Goal: Transaction & Acquisition: Purchase product/service

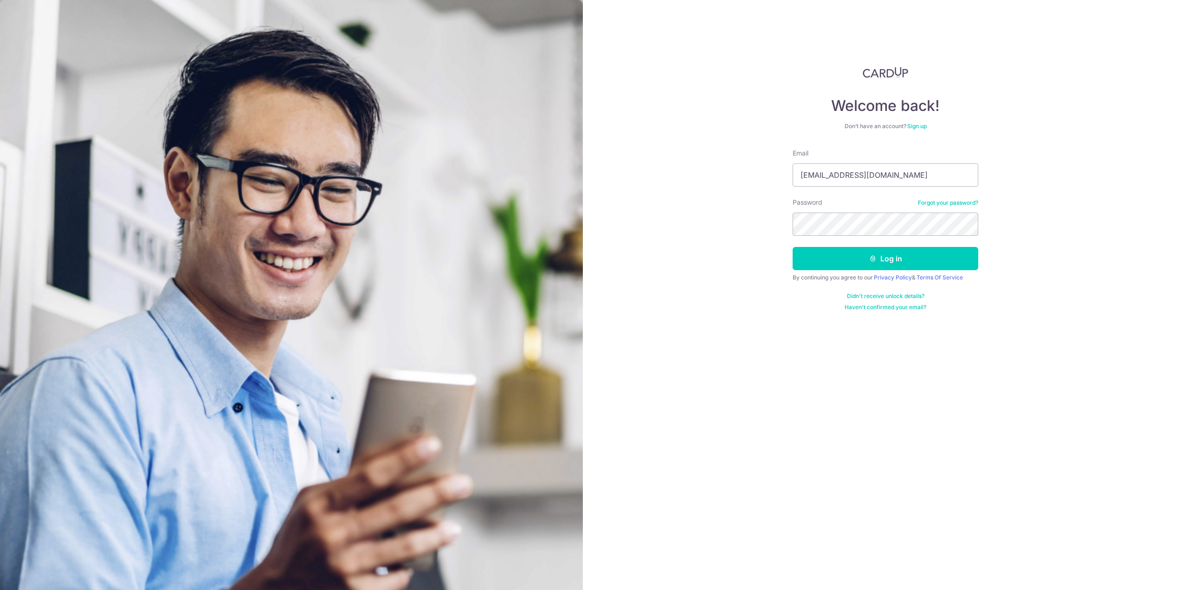
type input "[EMAIL_ADDRESS][DOMAIN_NAME]"
click at [793, 247] on button "Log in" at bounding box center [886, 258] width 186 height 23
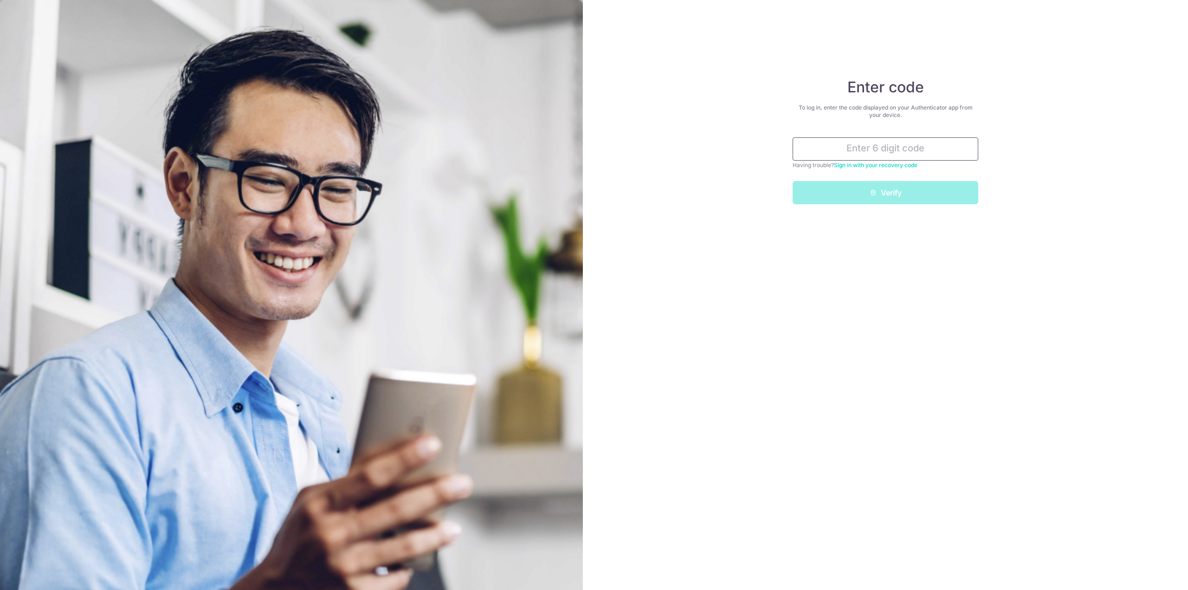
click at [928, 147] on input "text" at bounding box center [886, 148] width 186 height 23
type input "662328"
click at [917, 197] on button "Verify" at bounding box center [886, 192] width 186 height 23
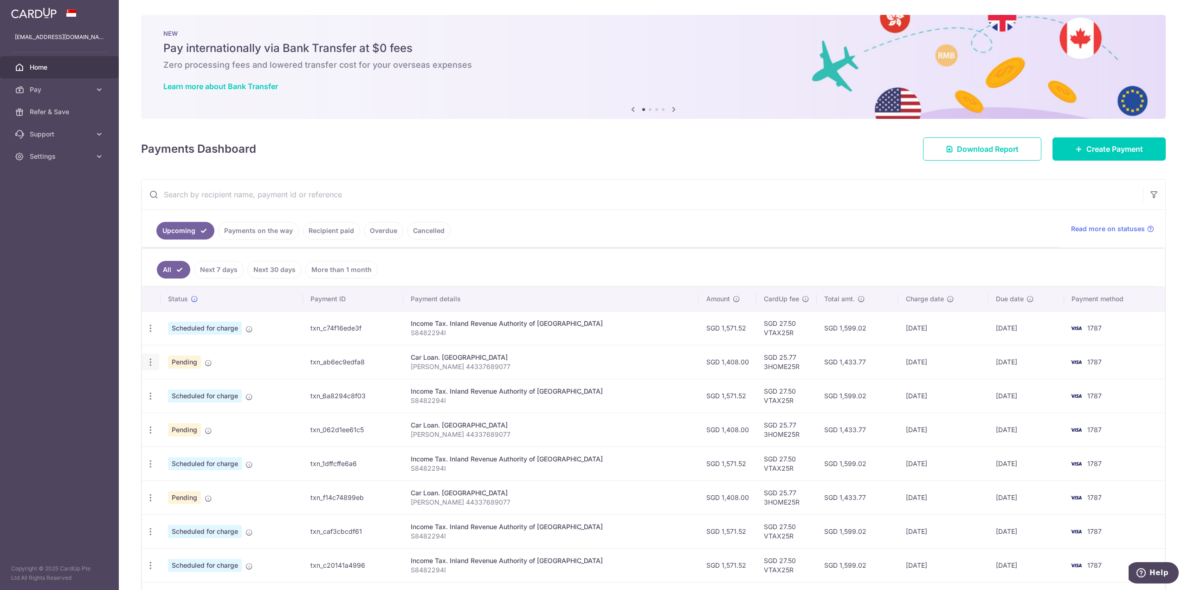
click at [151, 362] on icon "button" at bounding box center [151, 362] width 10 height 10
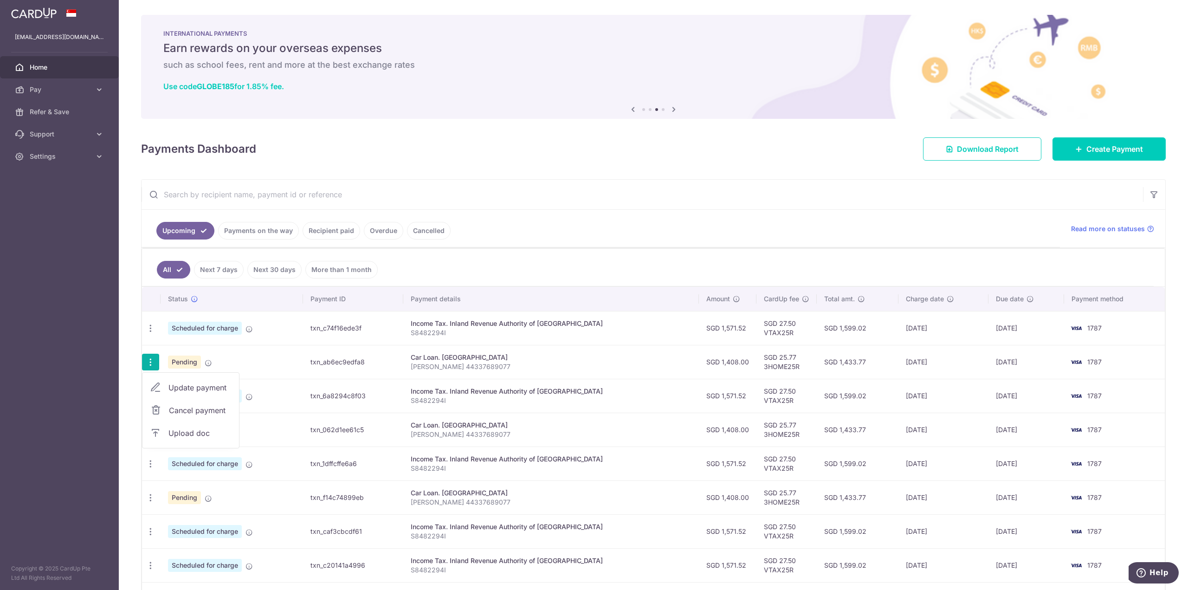
click at [221, 408] on span "Cancel payment" at bounding box center [200, 410] width 62 height 11
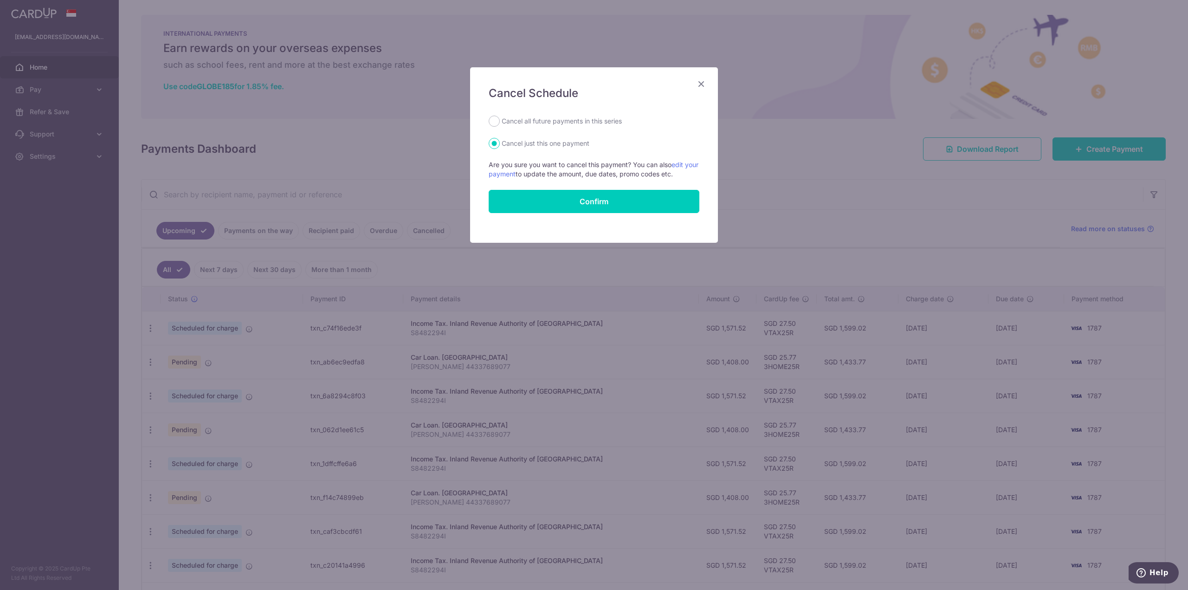
click at [537, 121] on label "Cancel all future payments in this series" at bounding box center [562, 121] width 120 height 11
click at [500, 121] on input "Cancel all future payments in this series" at bounding box center [494, 121] width 11 height 11
radio input "true"
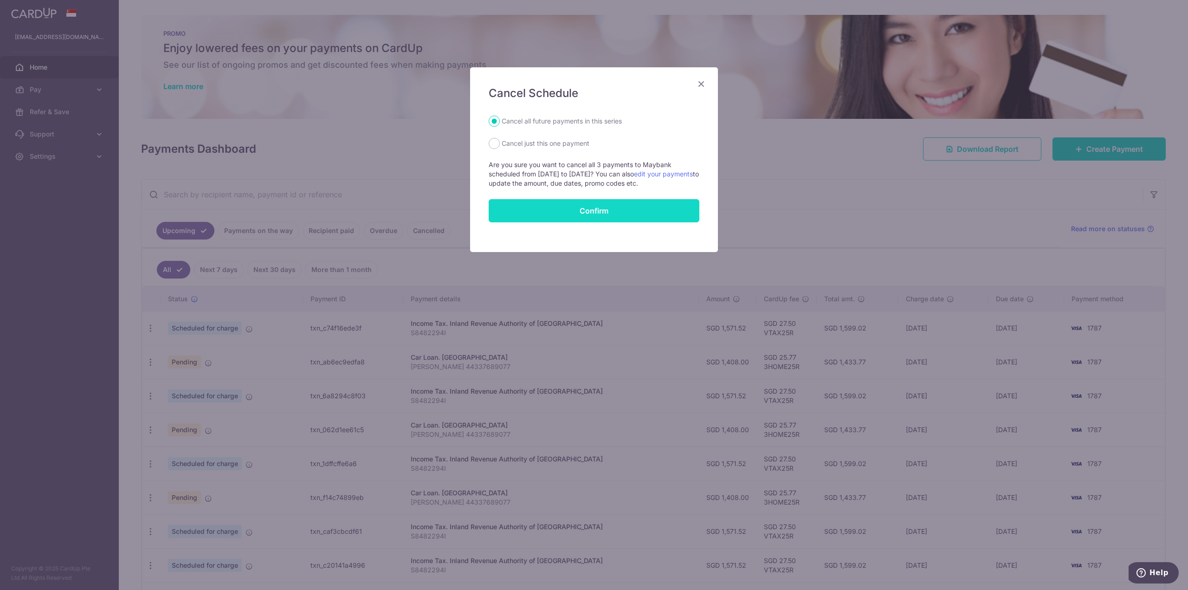
click at [591, 209] on button "Confirm" at bounding box center [594, 210] width 211 height 23
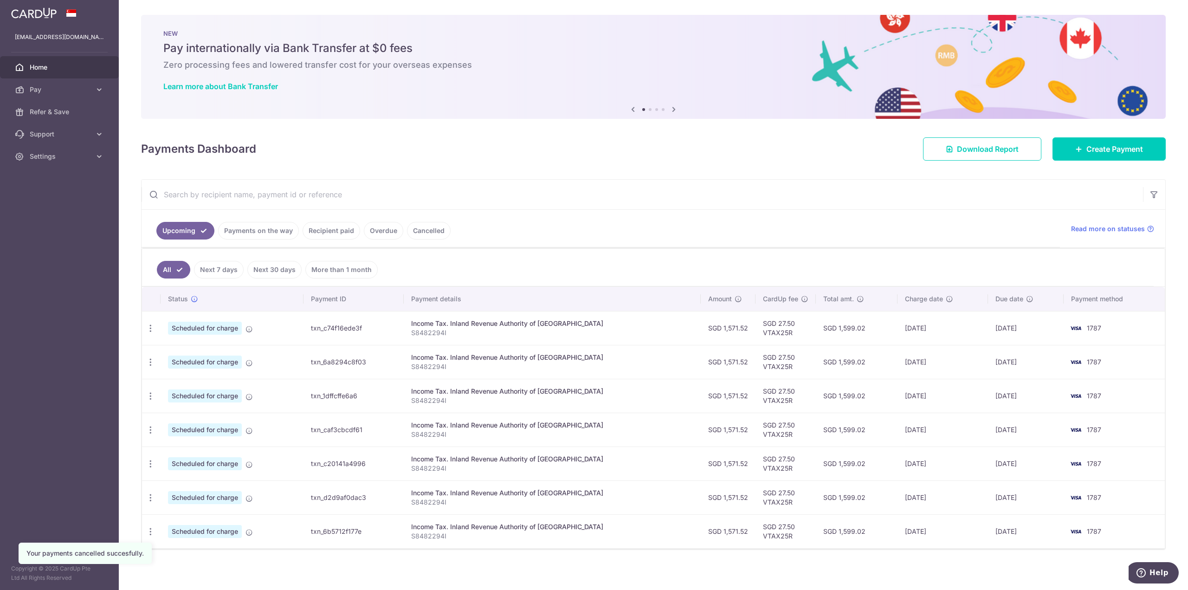
click at [32, 13] on img at bounding box center [33, 12] width 45 height 11
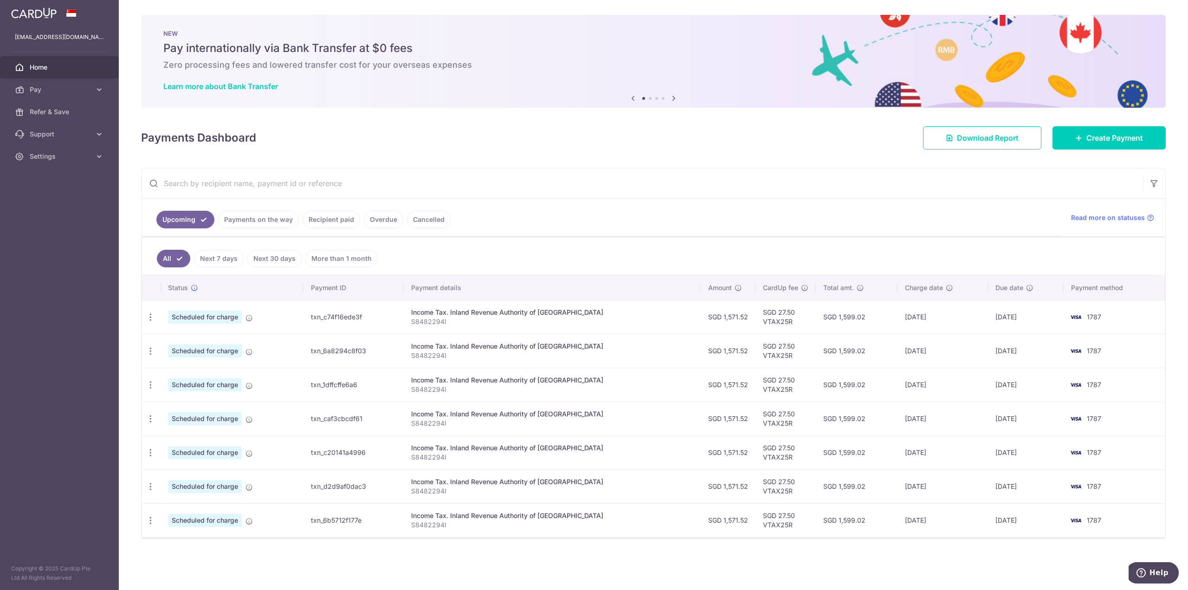
click at [35, 67] on span "Home" at bounding box center [60, 67] width 61 height 9
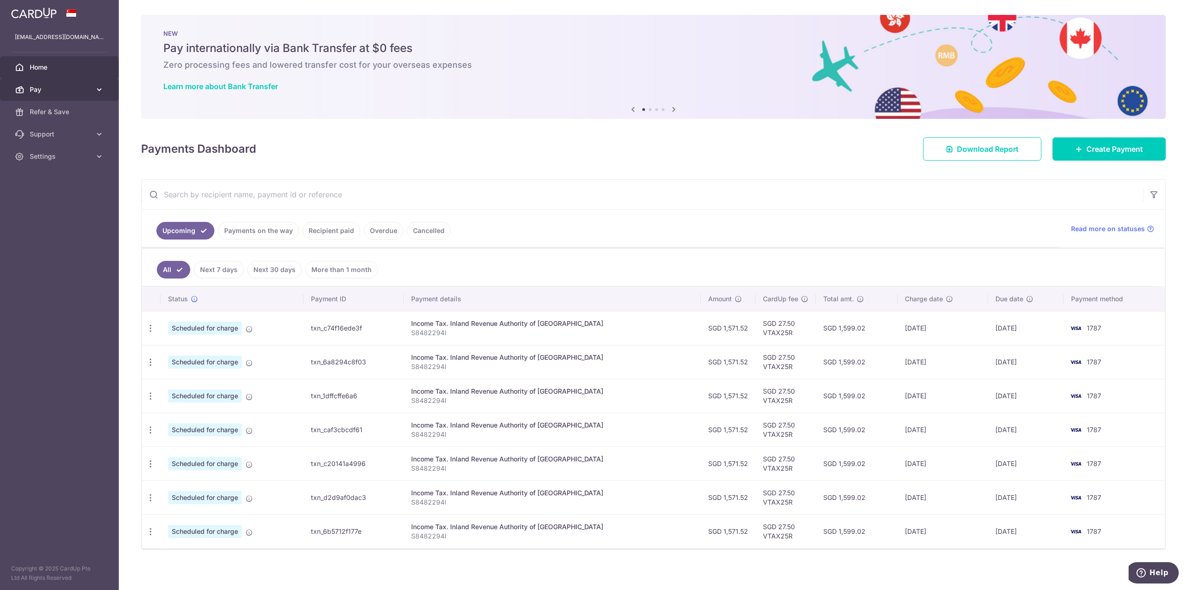
click at [92, 88] on link "Pay" at bounding box center [59, 89] width 119 height 22
click at [37, 117] on link "Payments" at bounding box center [59, 112] width 119 height 22
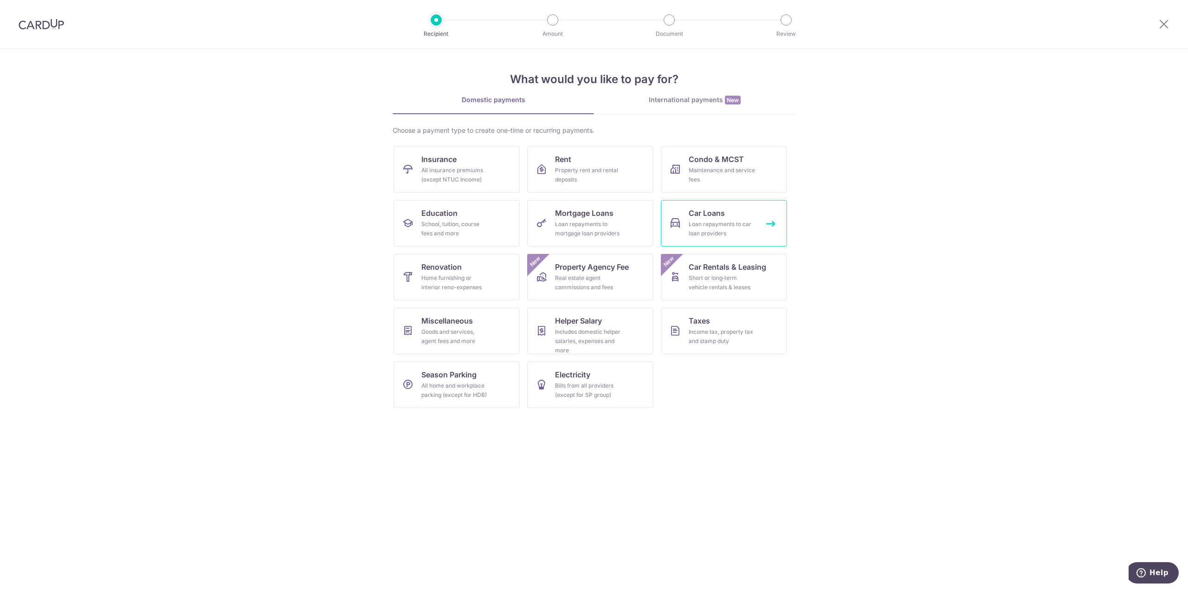
click at [695, 229] on div "Loan repayments to car loan providers" at bounding box center [722, 229] width 67 height 19
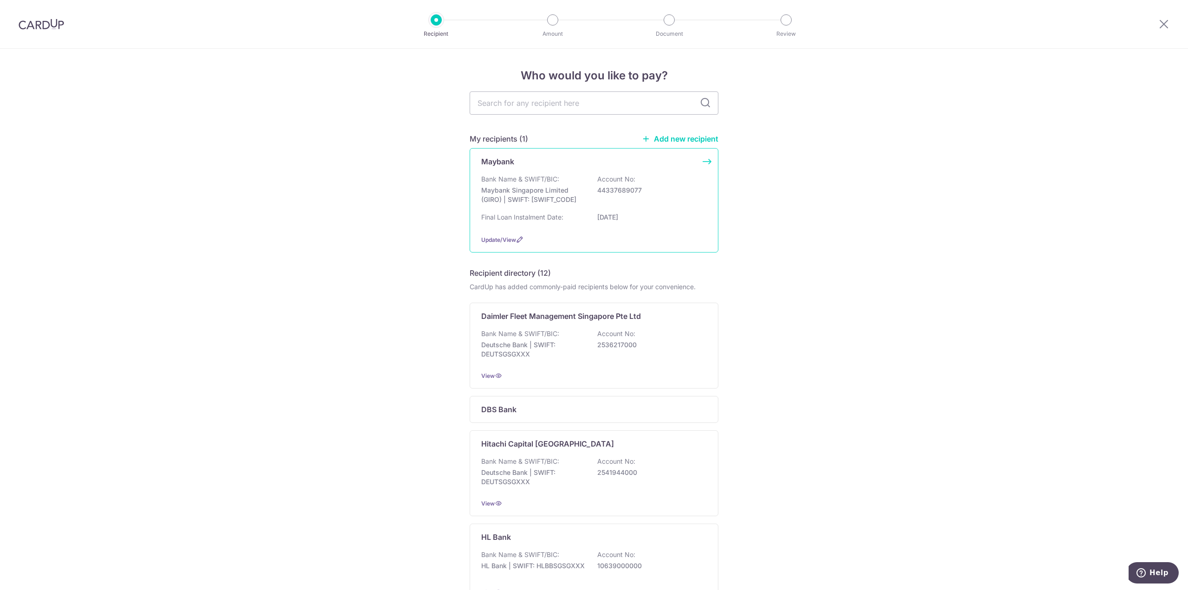
click at [634, 207] on div "Bank Name & SWIFT/BIC: Maybank Singapore Limited (GIRO) | SWIFT: [SWIFT_CODE] A…" at bounding box center [594, 192] width 226 height 34
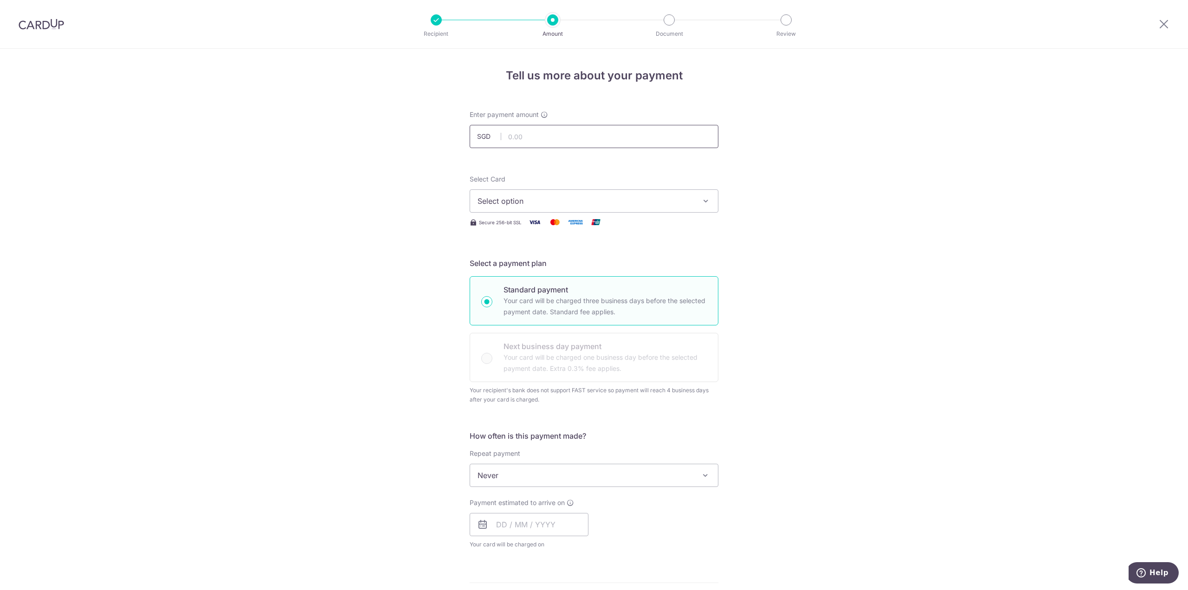
click at [535, 135] on input "text" at bounding box center [594, 136] width 249 height 23
type input "1,408.00"
click at [529, 198] on span "Select option" at bounding box center [586, 200] width 216 height 11
click at [532, 288] on span "**** 1787" at bounding box center [594, 289] width 233 height 11
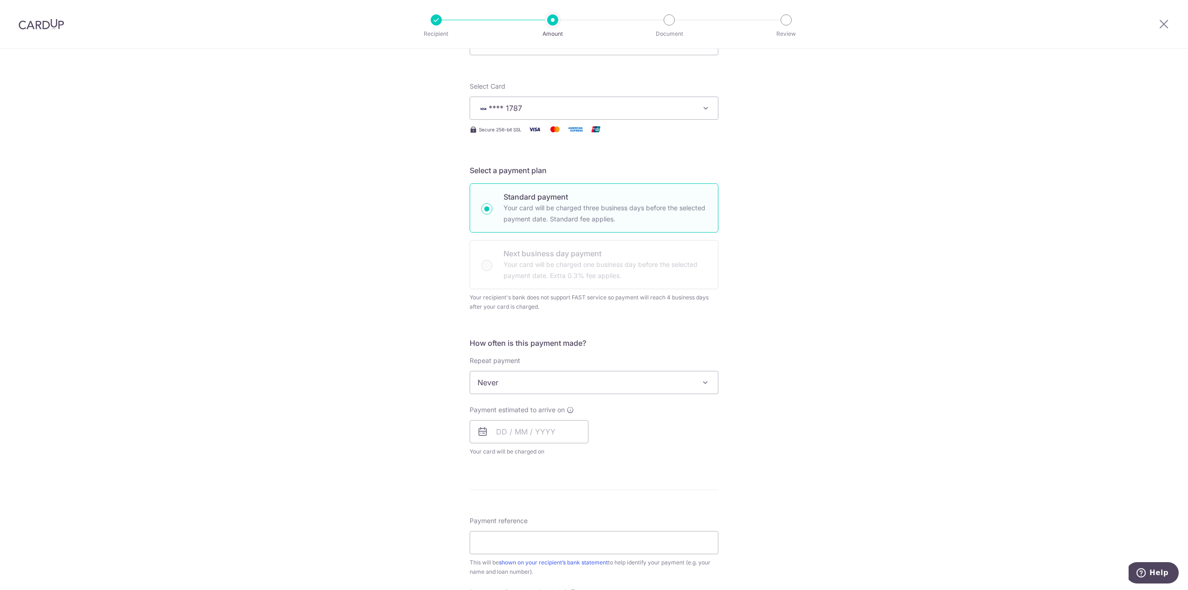
scroll to position [232, 0]
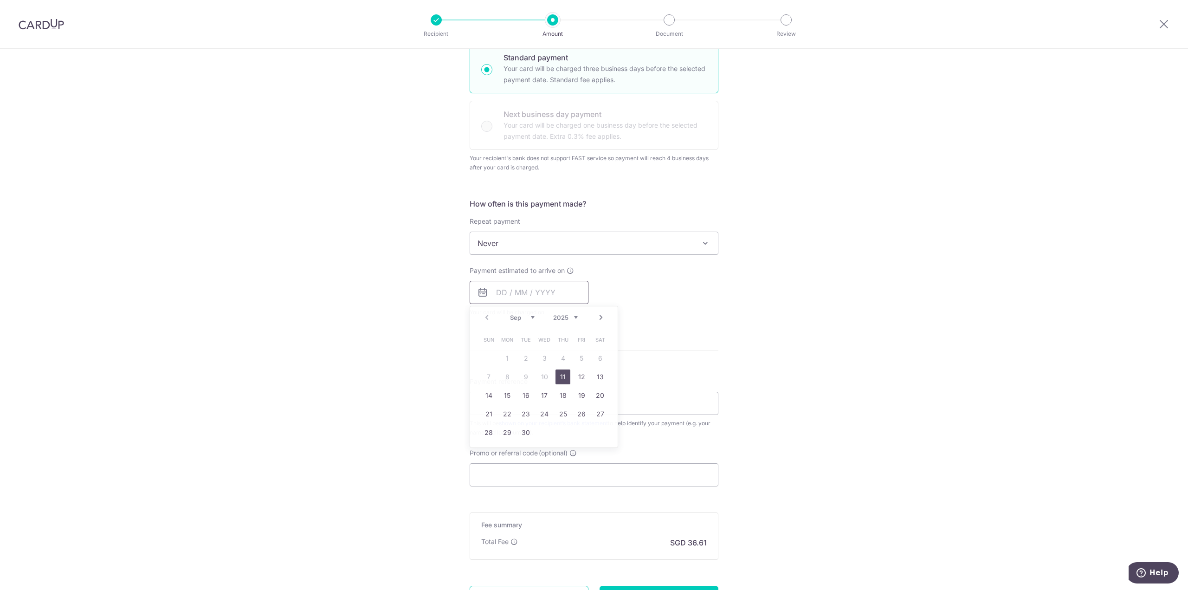
click at [549, 297] on input "text" at bounding box center [529, 292] width 119 height 23
click at [481, 317] on div "Prev Next Sep Oct Nov Dec 2025 2026 2027 2028 2029 2030 2031 2032 2033 2034 2035" at bounding box center [544, 317] width 148 height 22
click at [522, 435] on link "30" at bounding box center [526, 432] width 15 height 15
type input "[DATE]"
click at [381, 358] on div "Tell us more about your payment Enter payment amount SGD 1,408.00 1408.00 Selec…" at bounding box center [594, 248] width 1188 height 862
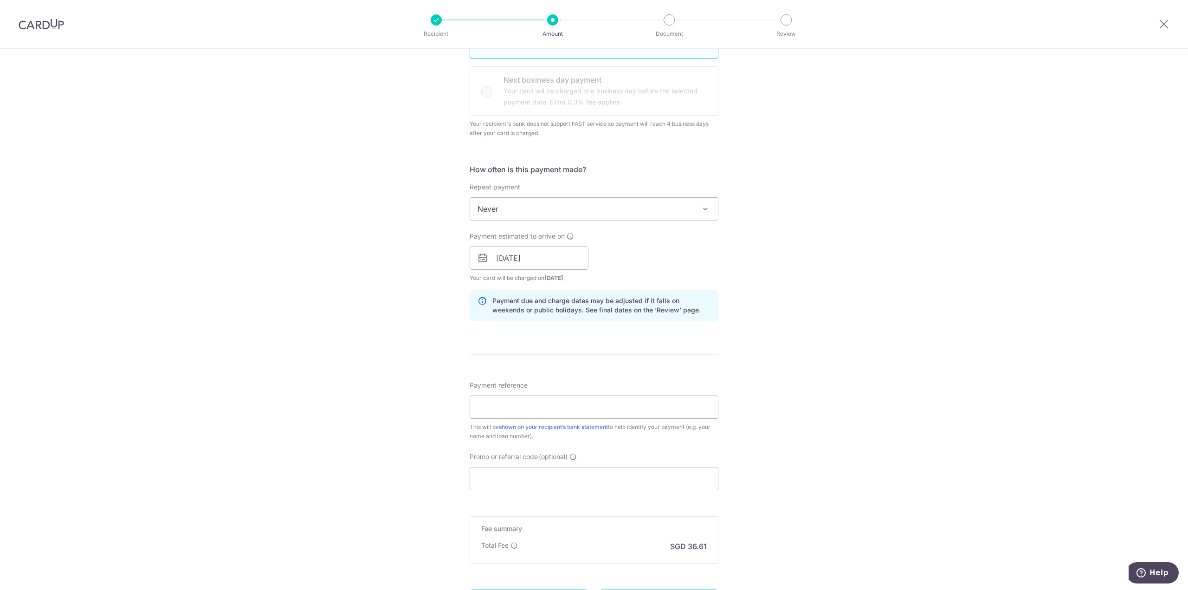
scroll to position [359, 0]
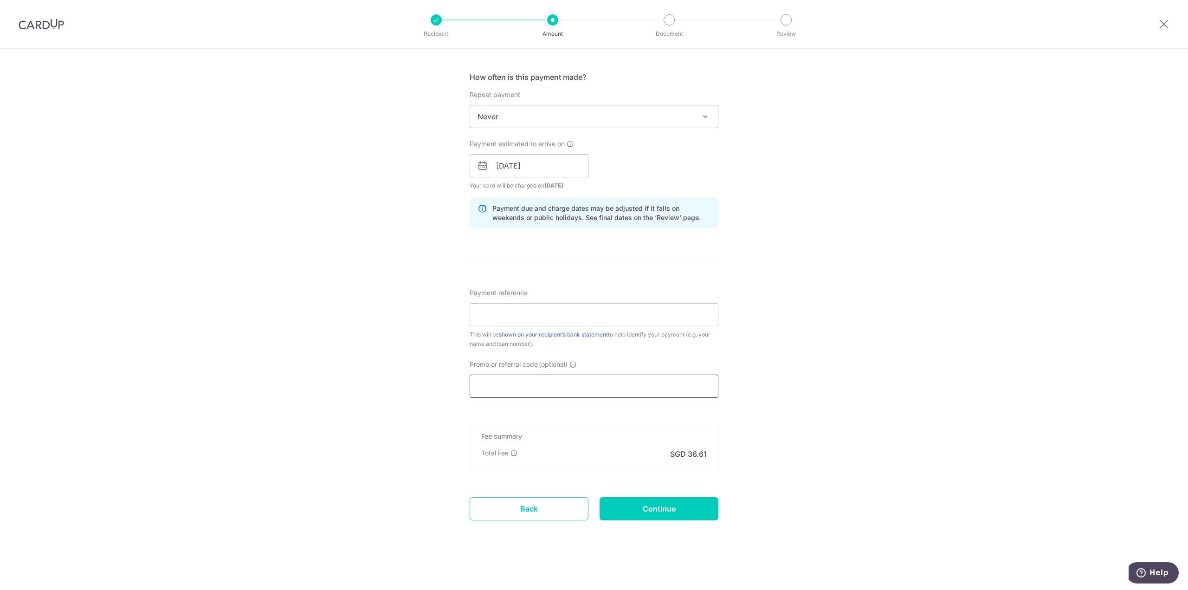
click at [511, 386] on input "Promo or referral code (optional)" at bounding box center [594, 386] width 249 height 23
paste input "REC185"
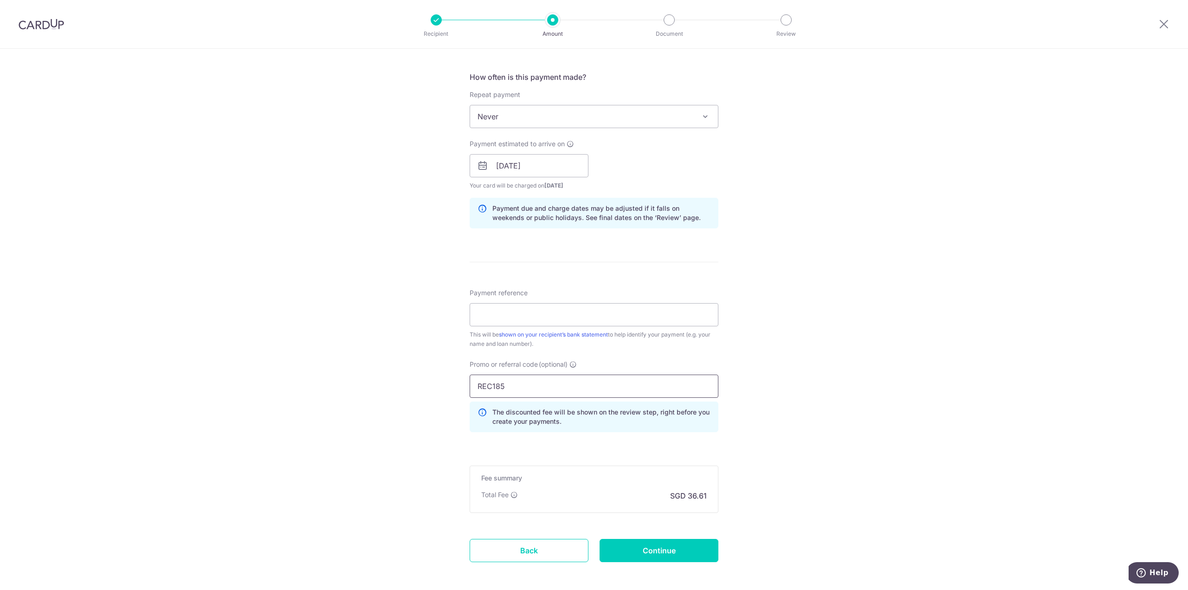
type input "REC185"
click at [434, 386] on div "Tell us more about your payment Enter payment amount SGD 1,408.00 1408.00 Selec…" at bounding box center [594, 161] width 1188 height 942
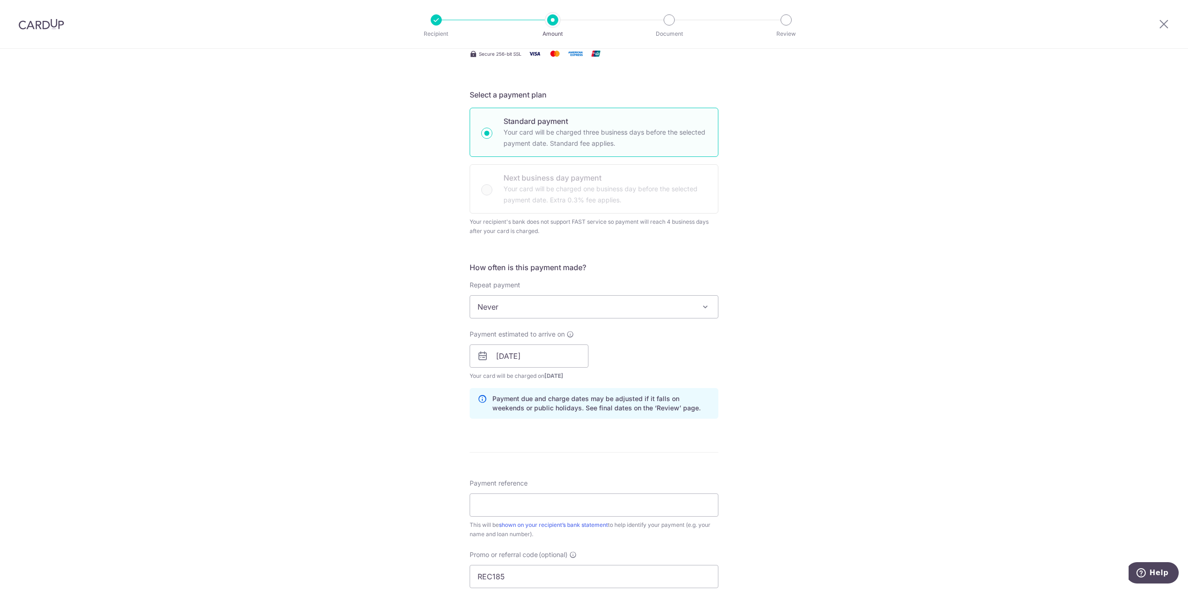
scroll to position [173, 0]
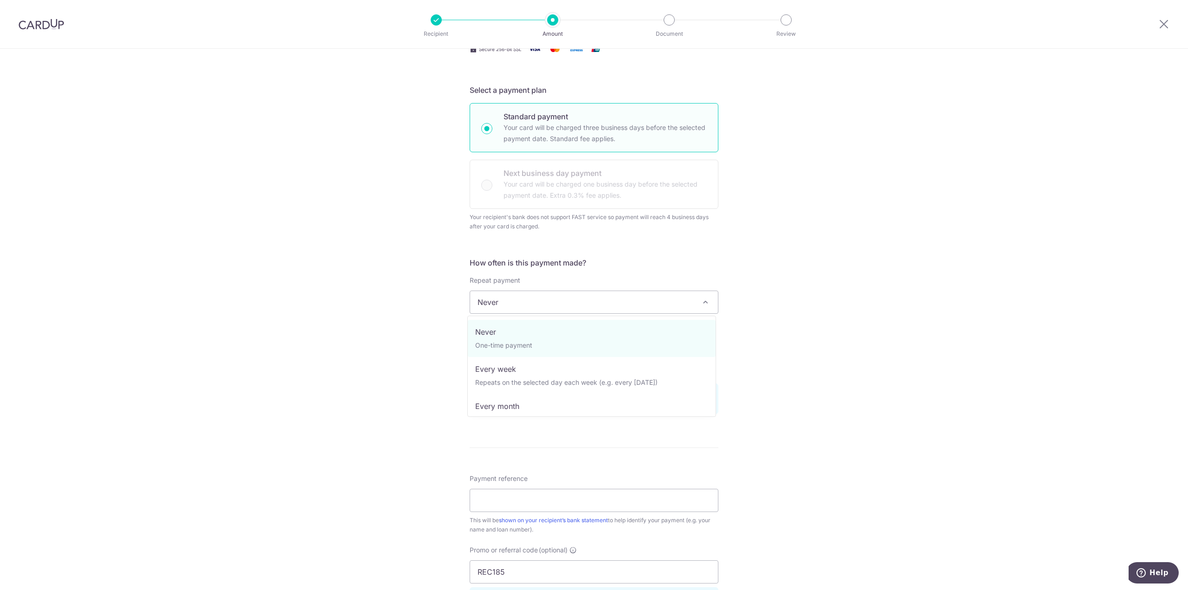
click at [551, 305] on span "Never" at bounding box center [594, 302] width 248 height 22
select select "3"
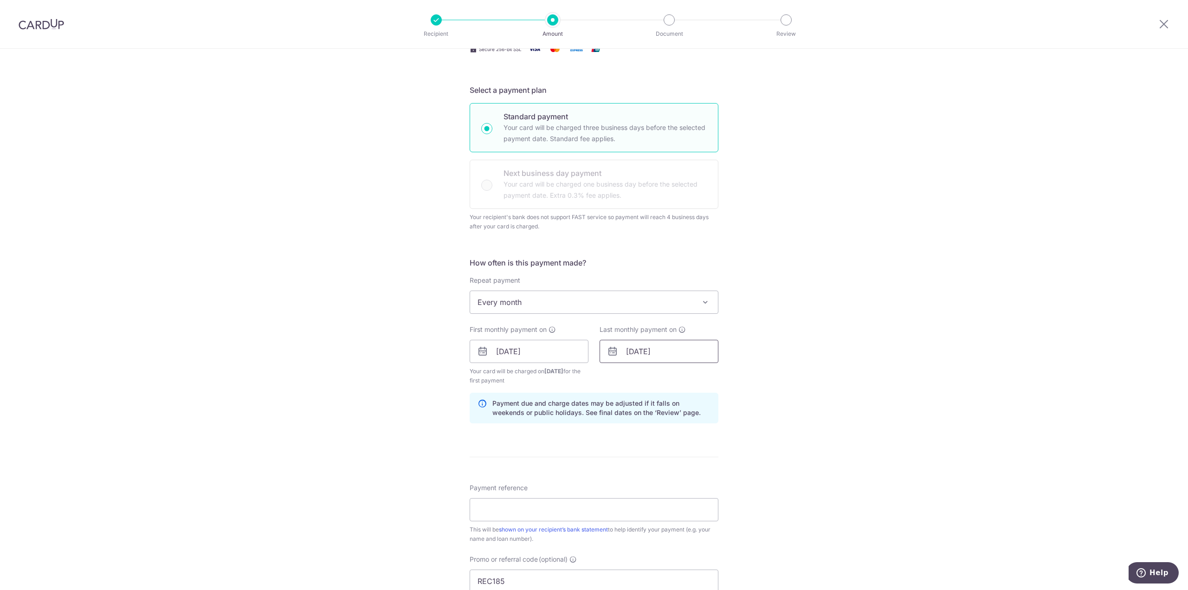
click at [671, 352] on input "01/01/2032" at bounding box center [659, 351] width 119 height 23
click at [702, 377] on select "2024 2025 2026 2027 2028 2029 2030 2031 2032 2033 2034 2035" at bounding box center [695, 376] width 25 height 7
click at [708, 490] on link "30" at bounding box center [711, 491] width 15 height 15
type input "30/01/2026"
click at [775, 372] on div "Tell us more about your payment Enter payment amount SGD 1,408.00 1408.00 Selec…" at bounding box center [594, 351] width 1188 height 951
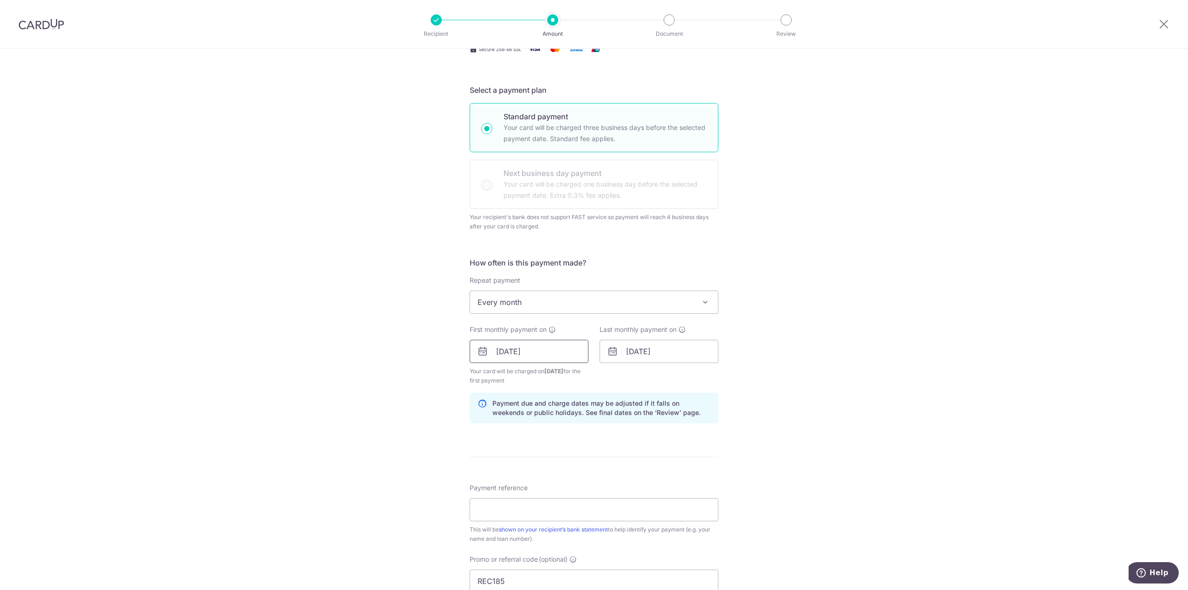
click at [547, 353] on input "[DATE]" at bounding box center [529, 351] width 119 height 23
click at [597, 376] on link "Next" at bounding box center [601, 376] width 11 height 11
click at [545, 416] on link "1" at bounding box center [544, 417] width 15 height 15
click at [678, 351] on input "30/01/2026" at bounding box center [659, 351] width 119 height 23
click at [709, 491] on link "30" at bounding box center [711, 491] width 15 height 15
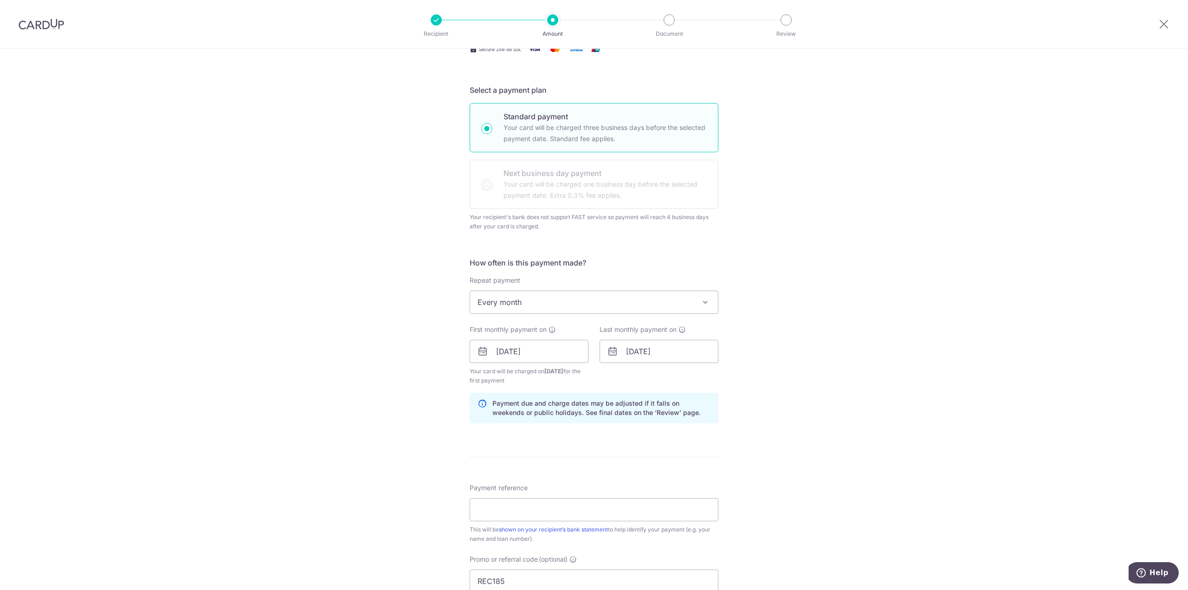
click at [827, 420] on div "Tell us more about your payment Enter payment amount SGD 1,408.00 1408.00 Selec…" at bounding box center [594, 351] width 1188 height 951
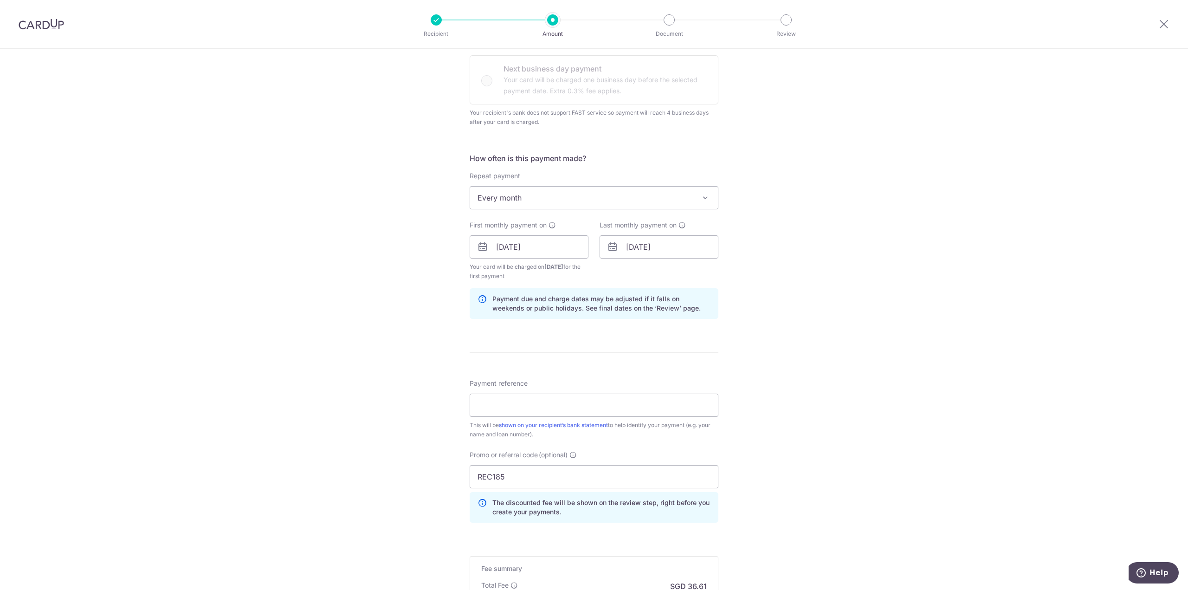
scroll to position [359, 0]
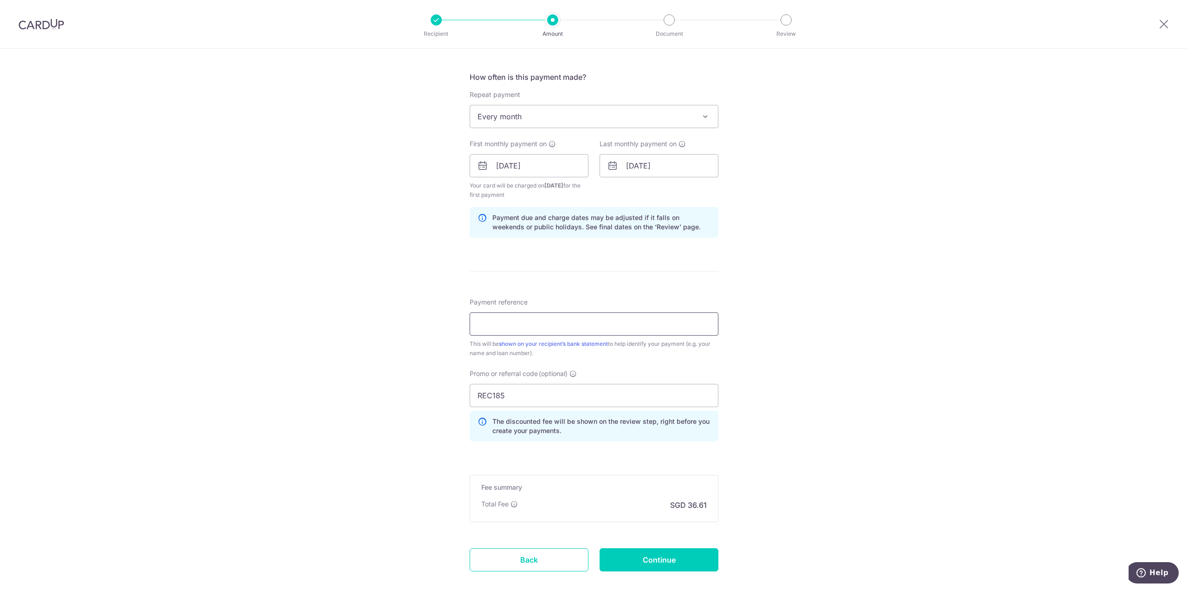
click at [637, 327] on input "Payment reference" at bounding box center [594, 323] width 249 height 23
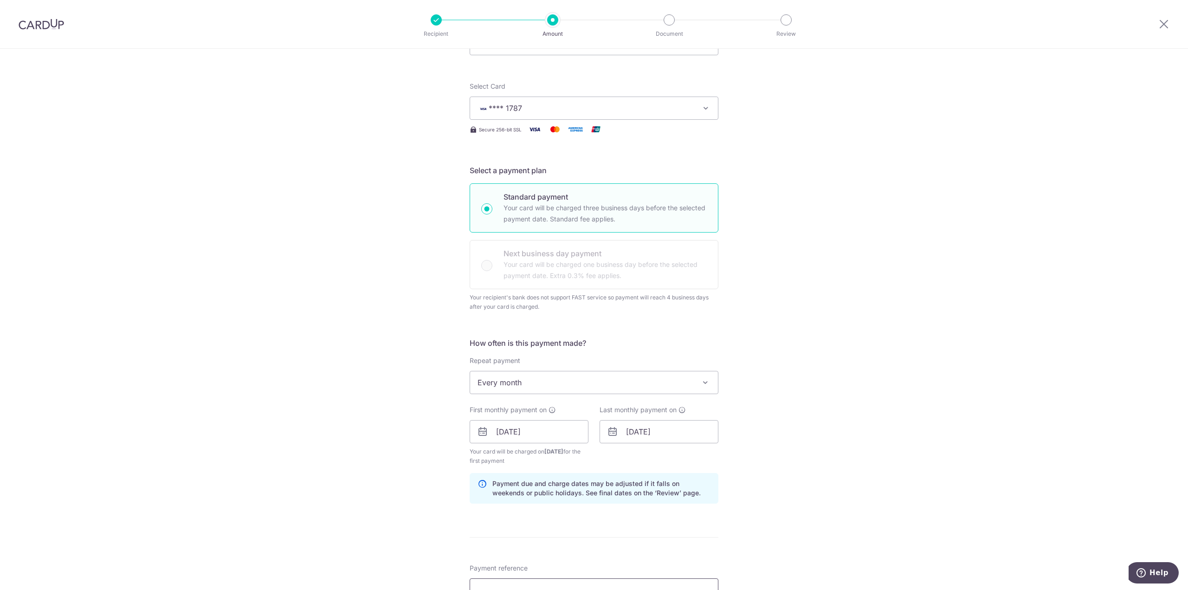
scroll to position [139, 0]
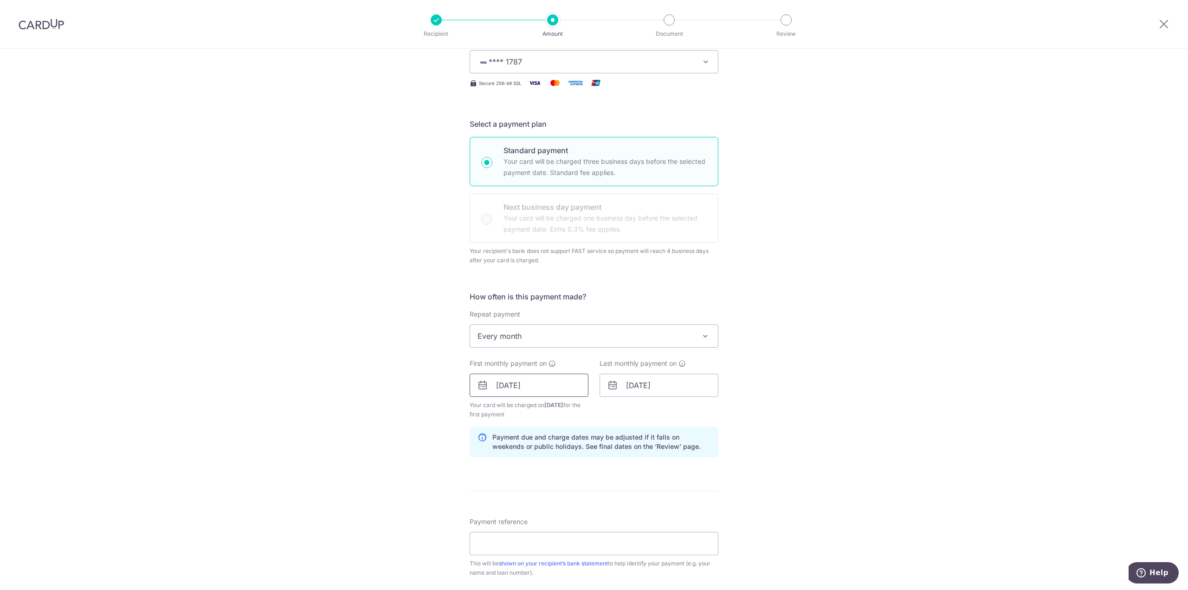
click at [538, 390] on input "01/10/2025" at bounding box center [529, 385] width 119 height 23
click at [529, 409] on select "Sep Oct Nov Dec" at bounding box center [522, 410] width 25 height 7
click at [521, 524] on link "30" at bounding box center [526, 525] width 15 height 15
type input "[DATE]"
click at [559, 409] on span "Your card will be charged on 25/09/2025 for the first payment" at bounding box center [529, 410] width 119 height 19
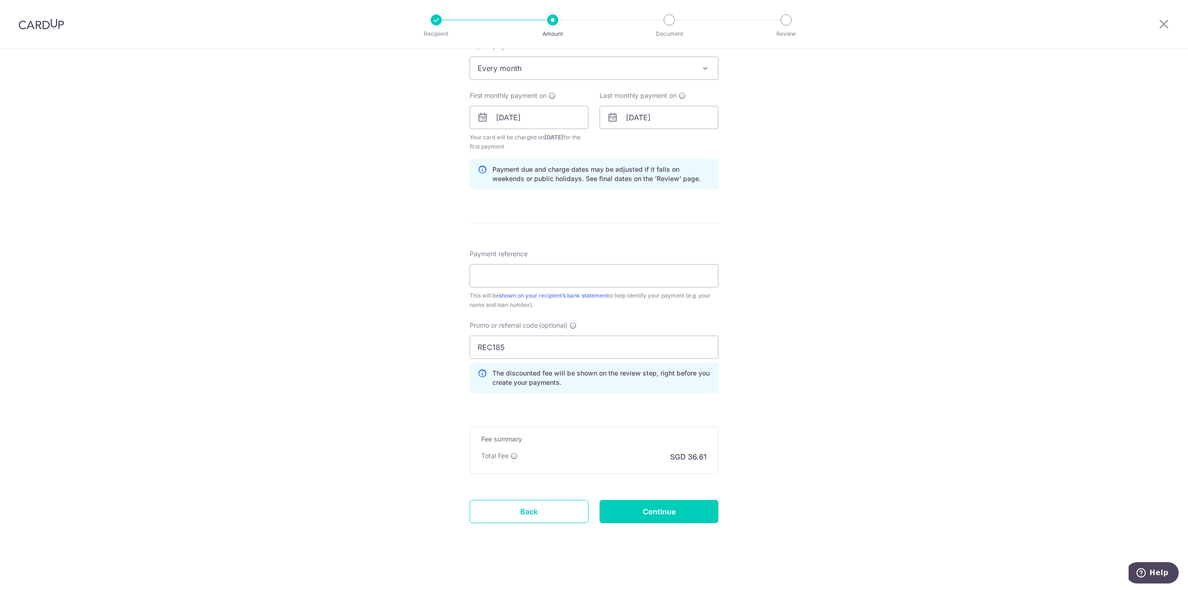
scroll to position [410, 0]
click at [674, 514] on input "Continue" at bounding box center [659, 508] width 119 height 23
type input "Create Schedule"
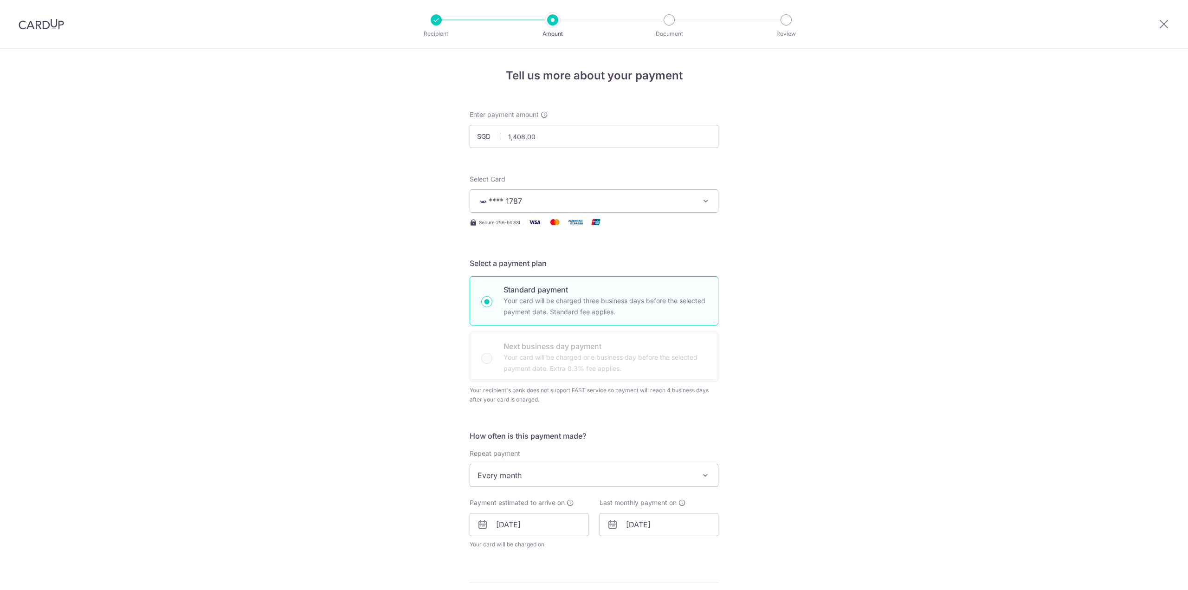
scroll to position [376, 0]
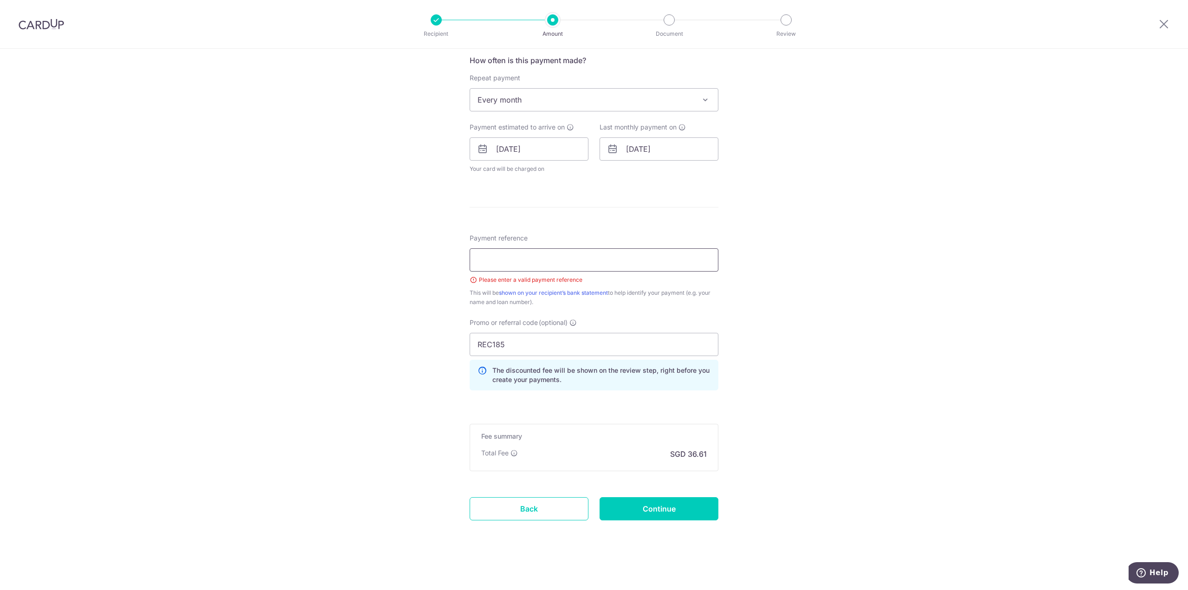
click at [508, 265] on input "Payment reference" at bounding box center [594, 259] width 249 height 23
type input "F"
click at [403, 306] on div "Tell us more about your payment Enter payment amount SGD 1,408.00 1408.00 Selec…" at bounding box center [594, 131] width 1188 height 917
click at [498, 262] on input "[PERSON_NAME] 44337689077" at bounding box center [594, 259] width 249 height 23
drag, startPoint x: 480, startPoint y: 259, endPoint x: 597, endPoint y: 256, distance: 117.9
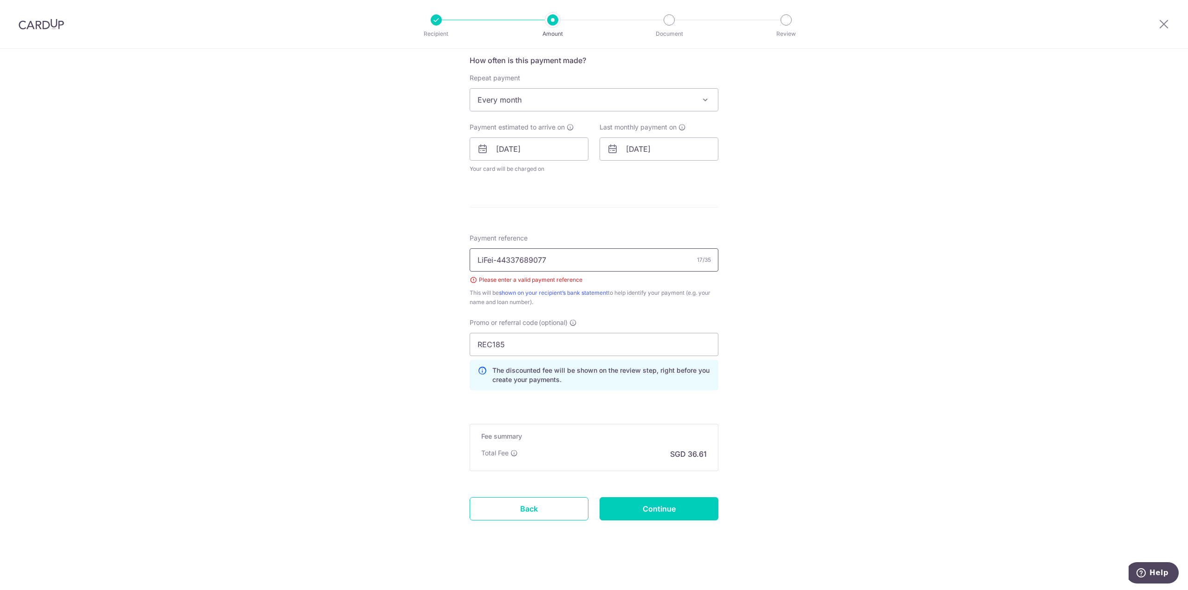
click at [597, 256] on input "LiFei-44337689077" at bounding box center [594, 259] width 249 height 23
click at [767, 292] on div "Tell us more about your payment Enter payment amount SGD 1,408.00 1408.00 Selec…" at bounding box center [594, 131] width 1188 height 917
drag, startPoint x: 476, startPoint y: 259, endPoint x: 562, endPoint y: 259, distance: 86.3
click at [562, 259] on input "LiFei-1408" at bounding box center [594, 259] width 249 height 23
type input "\"
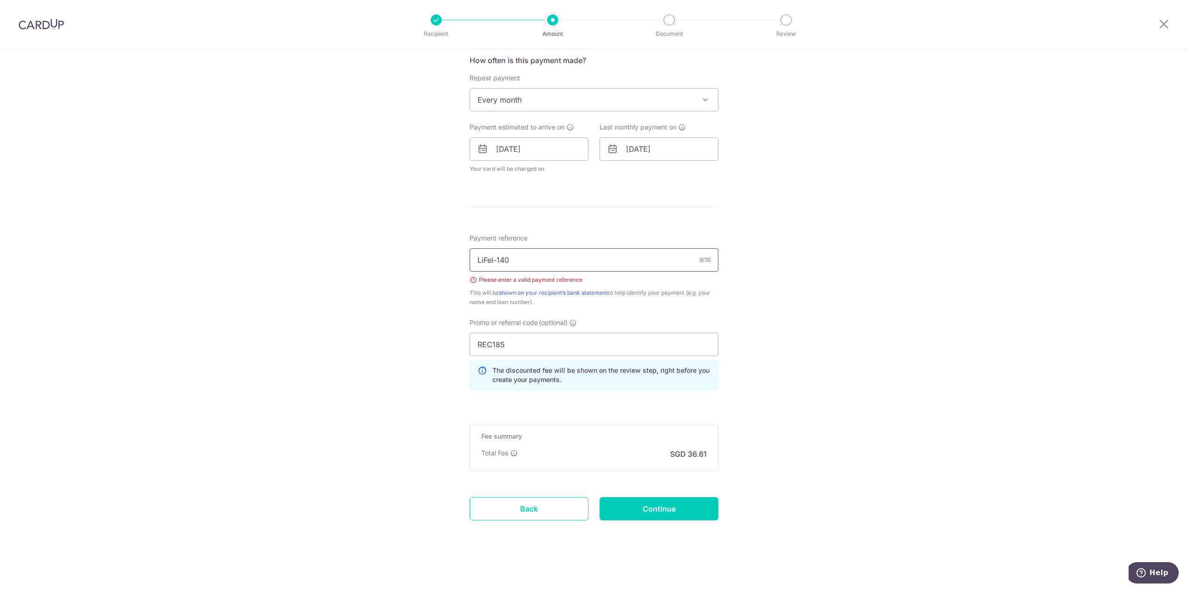
type input "LiFei-1408"
click at [430, 324] on div "Tell us more about your payment Enter payment amount SGD 1,408.00 1408.00 Selec…" at bounding box center [594, 131] width 1188 height 917
click at [653, 514] on input "Continue" at bounding box center [659, 508] width 119 height 23
type input "Create Schedule"
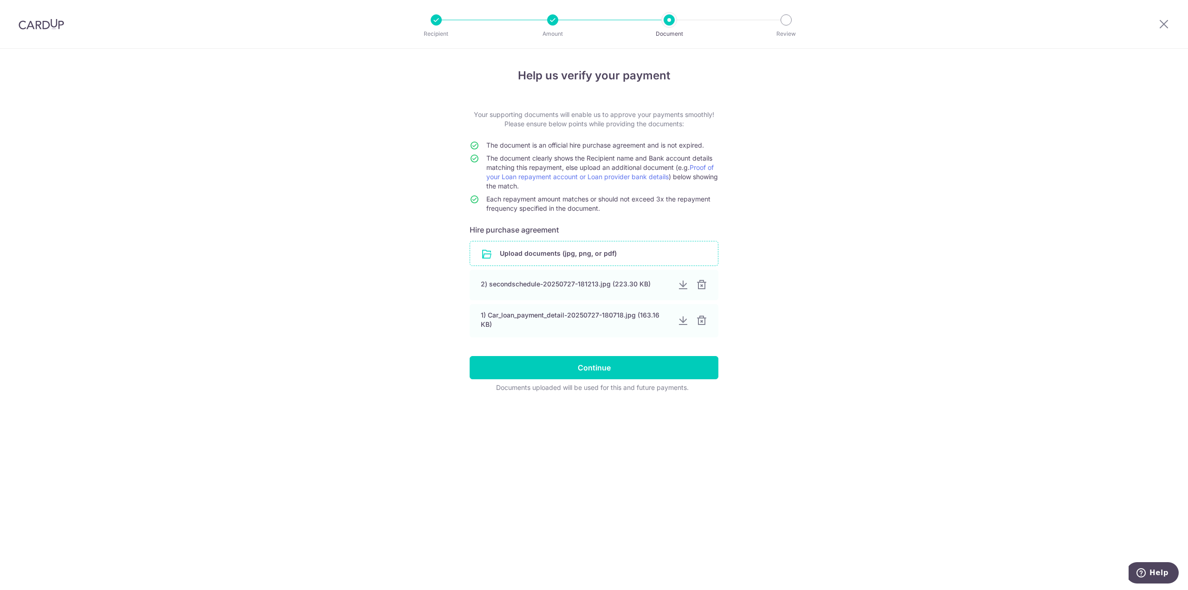
click at [541, 251] on input "file" at bounding box center [594, 253] width 248 height 24
click at [553, 256] on input "file" at bounding box center [594, 253] width 248 height 24
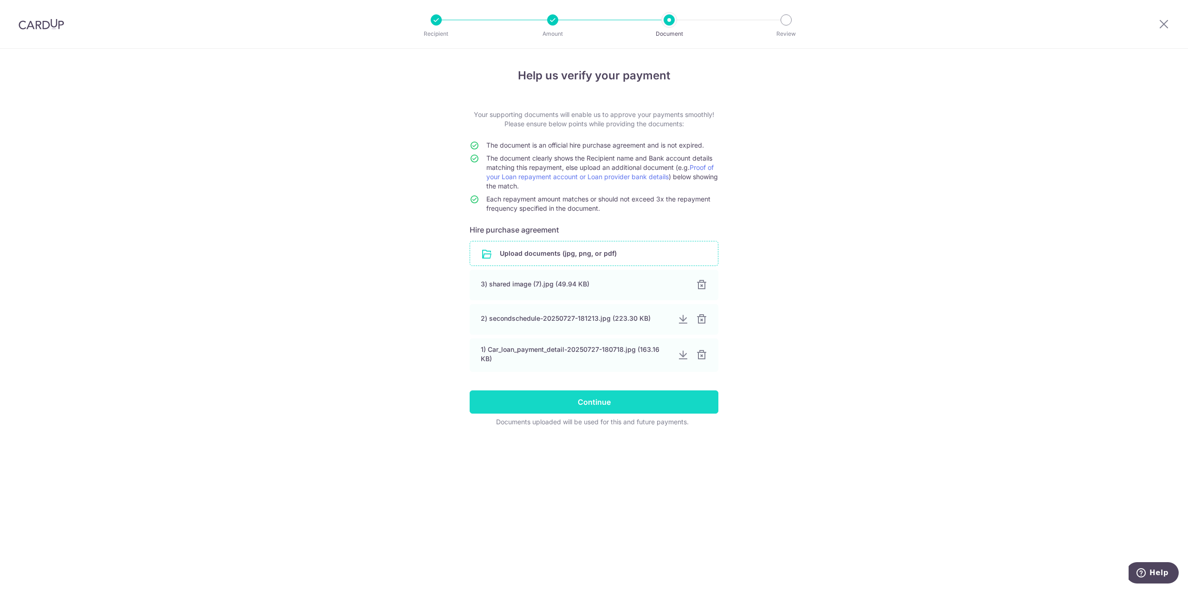
click at [606, 400] on input "Continue" at bounding box center [594, 401] width 249 height 23
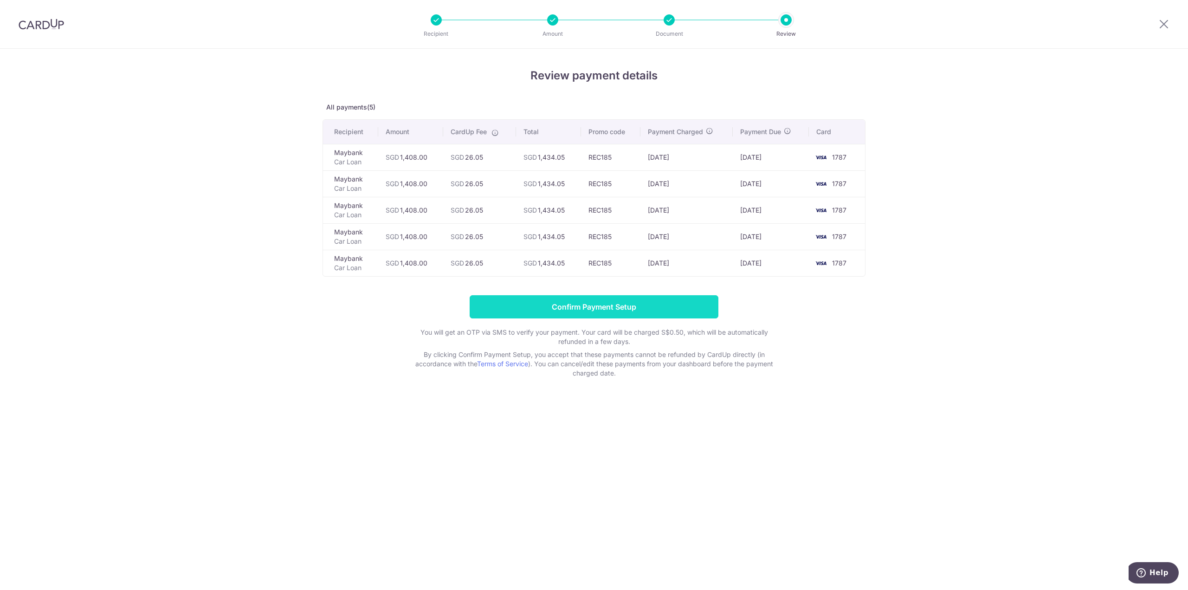
click at [584, 312] on input "Confirm Payment Setup" at bounding box center [594, 306] width 249 height 23
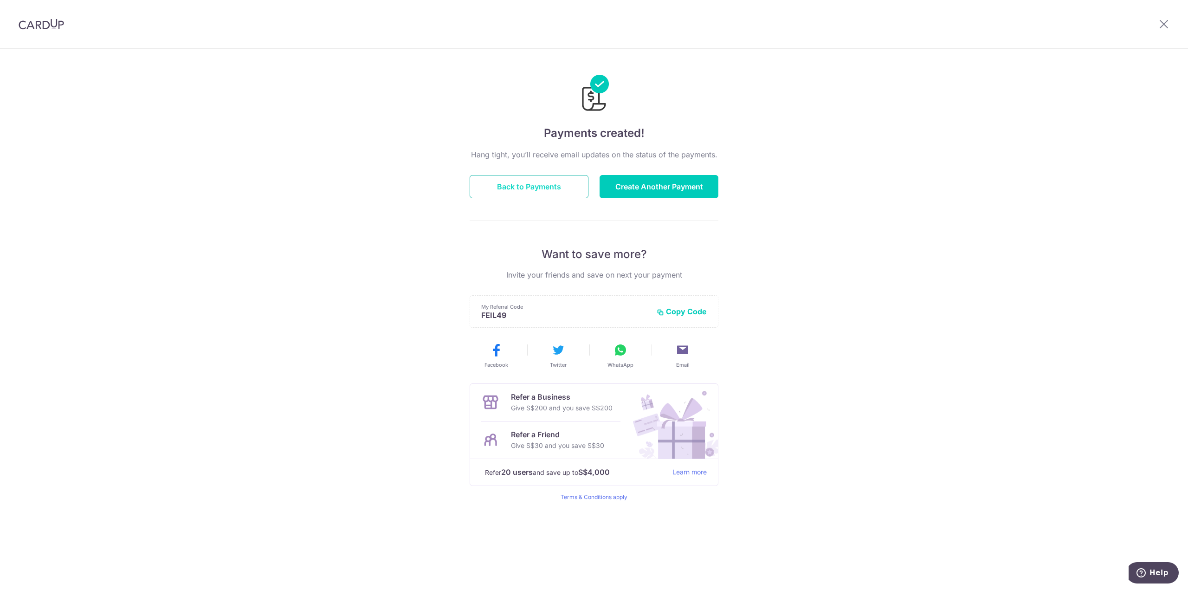
click at [503, 188] on button "Back to Payments" at bounding box center [529, 186] width 119 height 23
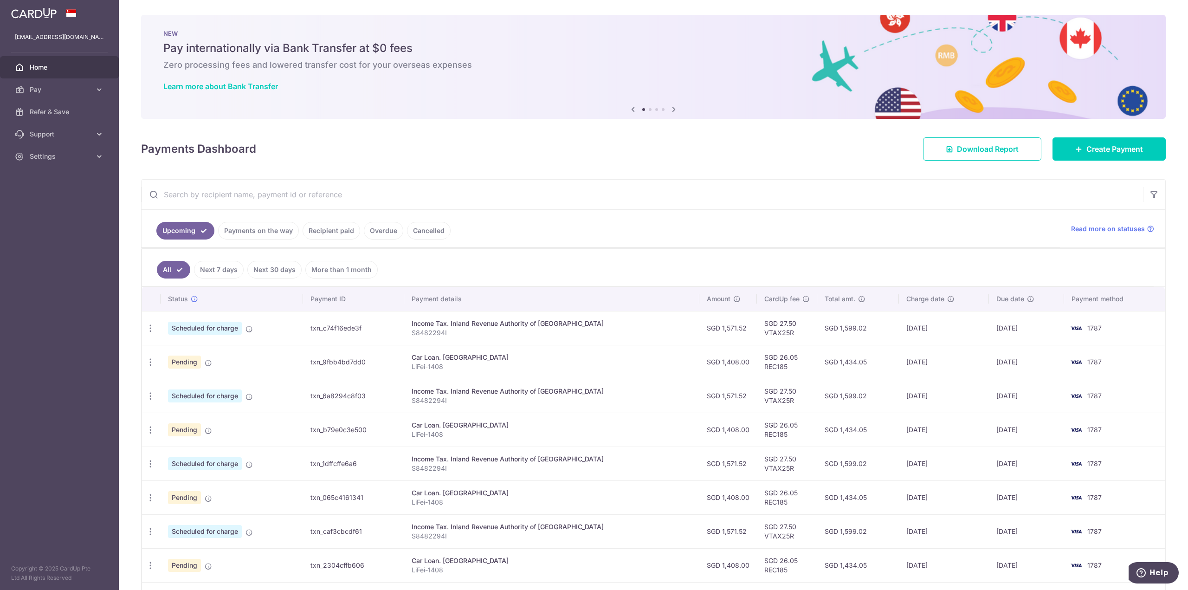
scroll to position [128, 0]
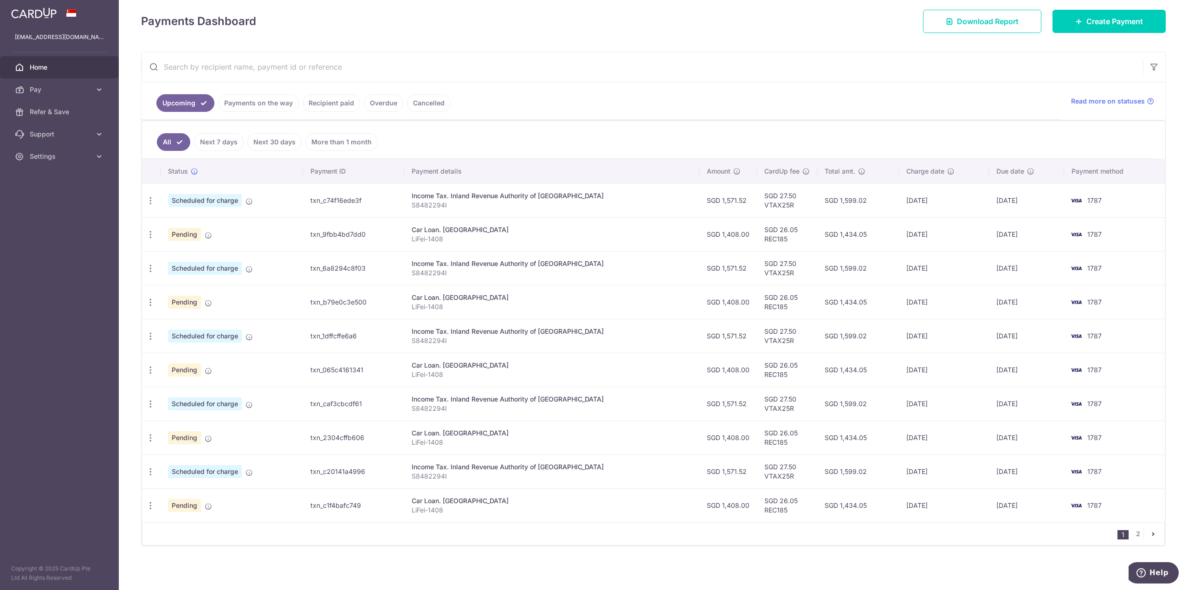
click at [1150, 535] on icon "pager" at bounding box center [1153, 533] width 7 height 7
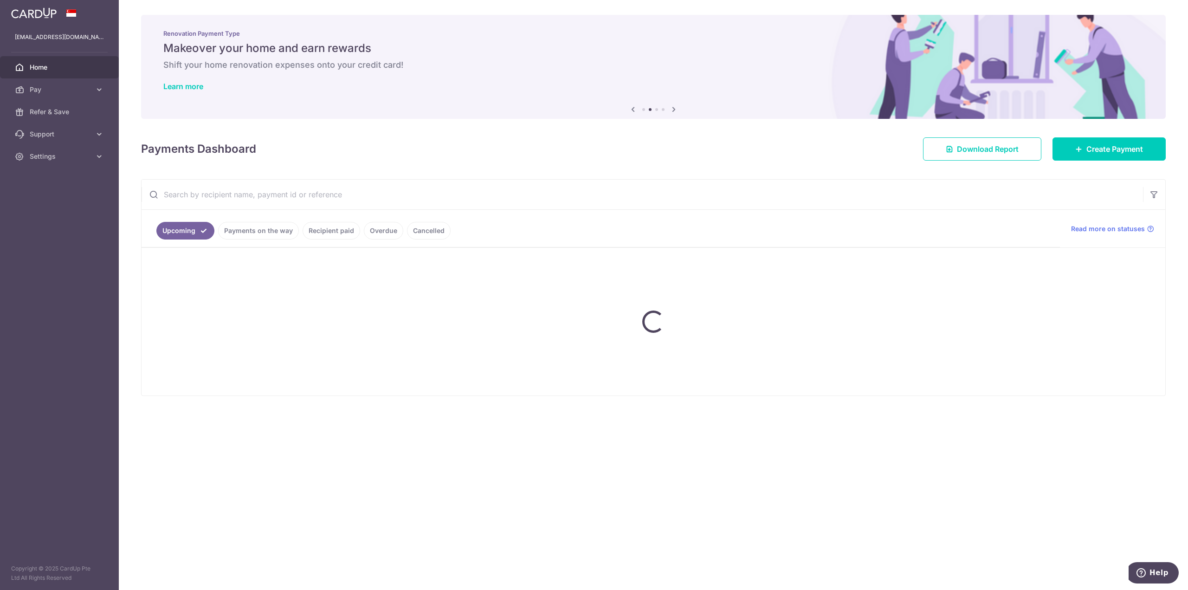
scroll to position [0, 0]
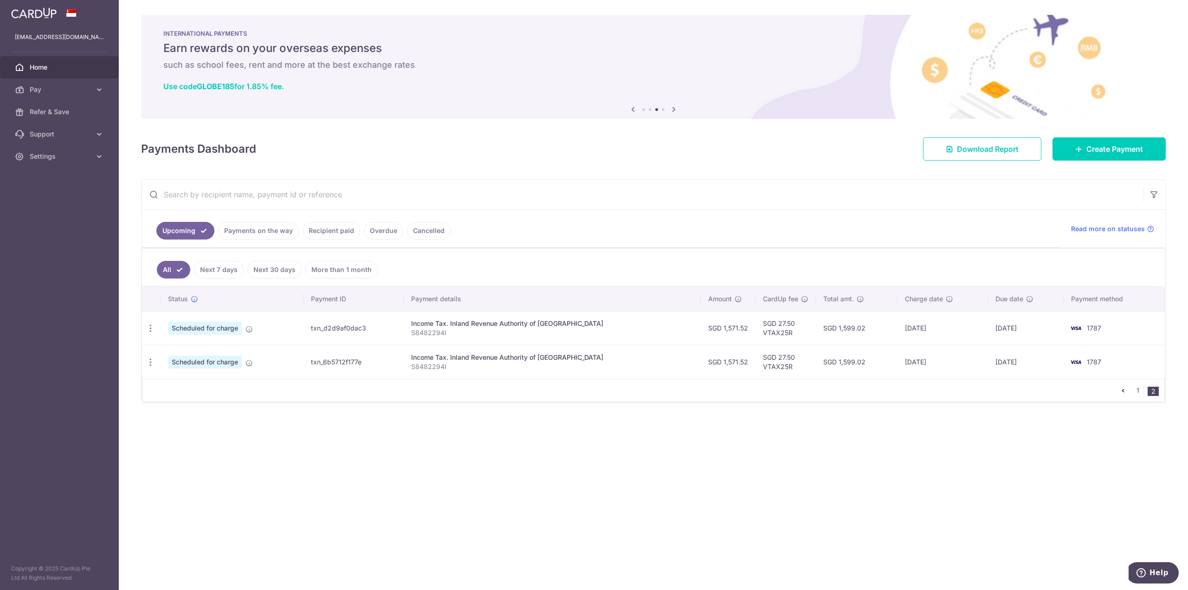
click at [1125, 392] on icon "pager" at bounding box center [1123, 390] width 7 height 7
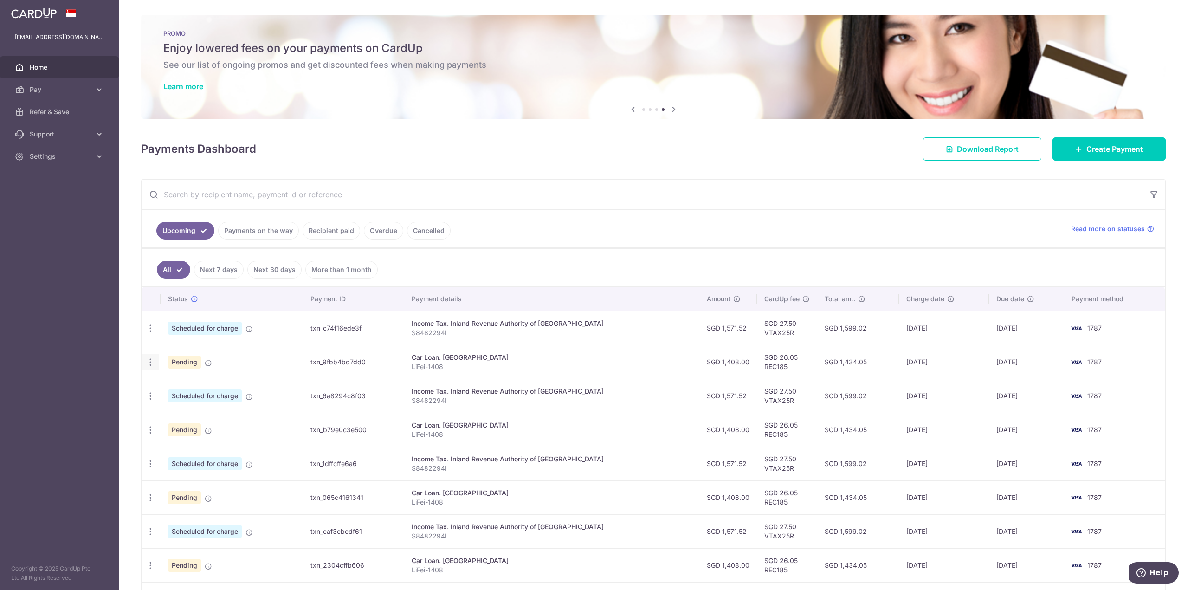
click at [147, 365] on icon "button" at bounding box center [151, 362] width 10 height 10
click at [188, 414] on span "Cancel payment" at bounding box center [200, 410] width 62 height 11
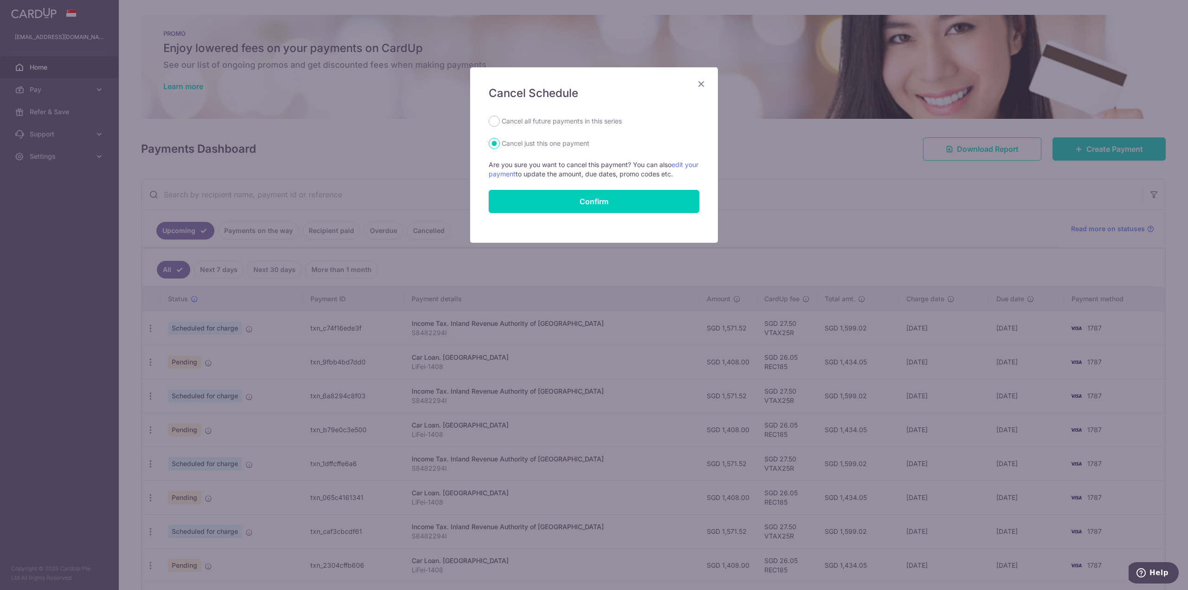
click at [513, 118] on label "Cancel all future payments in this series" at bounding box center [562, 121] width 120 height 11
click at [500, 118] on input "Cancel all future payments in this series" at bounding box center [494, 121] width 11 height 11
radio input "true"
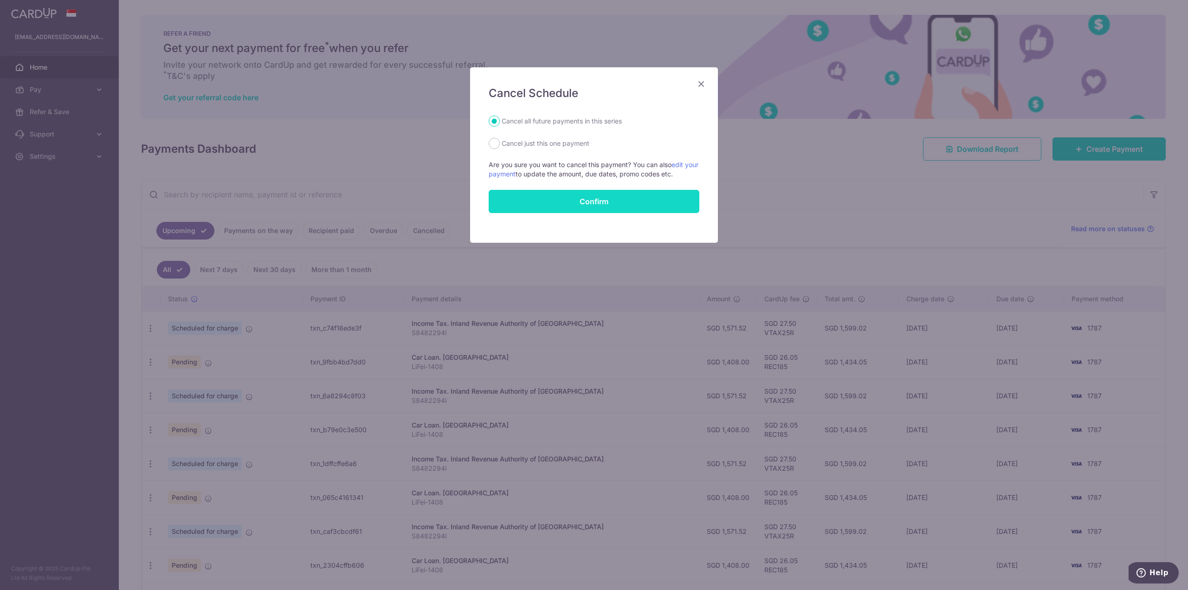
click at [543, 196] on button "Confirm" at bounding box center [594, 201] width 211 height 23
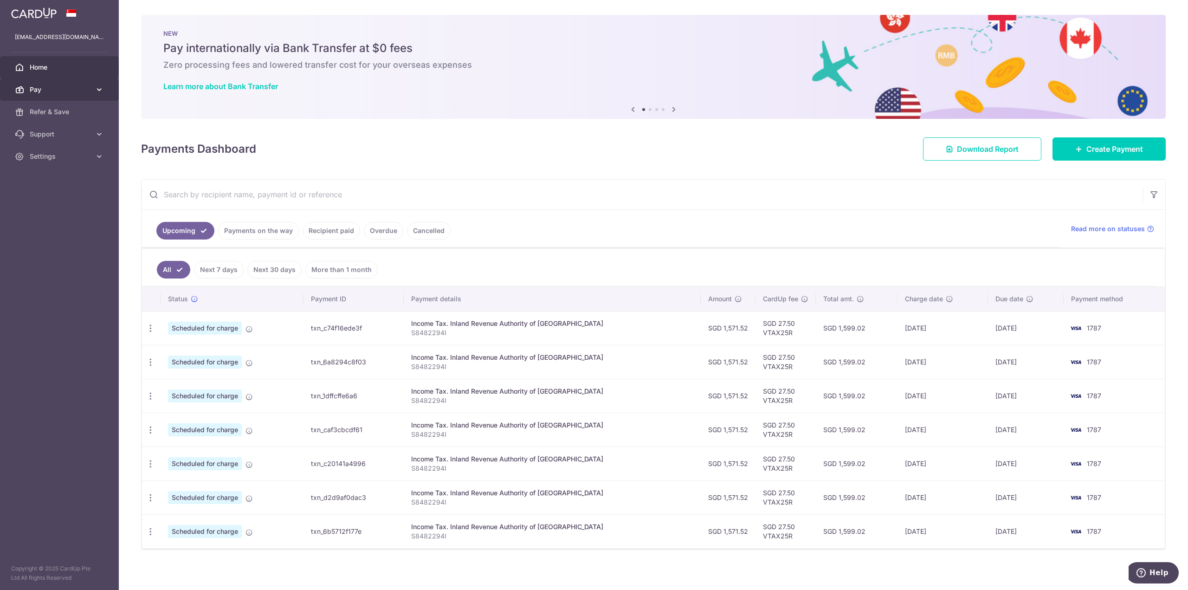
click at [48, 91] on span "Pay" at bounding box center [60, 89] width 61 height 9
click at [50, 113] on span "Payments" at bounding box center [60, 111] width 61 height 9
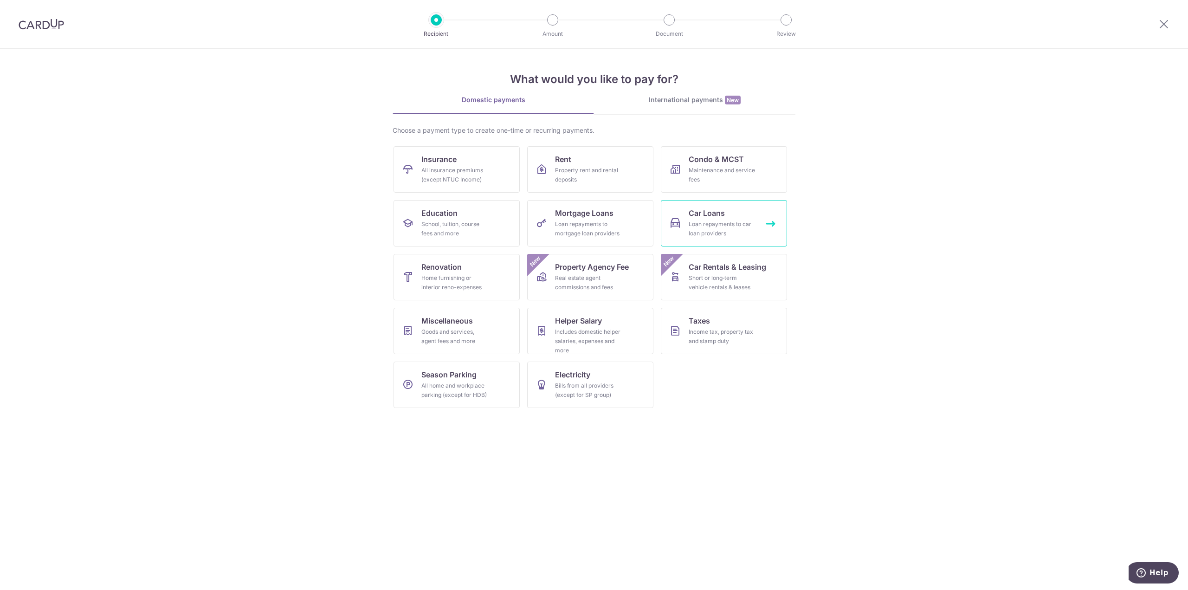
click at [736, 224] on div "Loan repayments to car loan providers" at bounding box center [722, 229] width 67 height 19
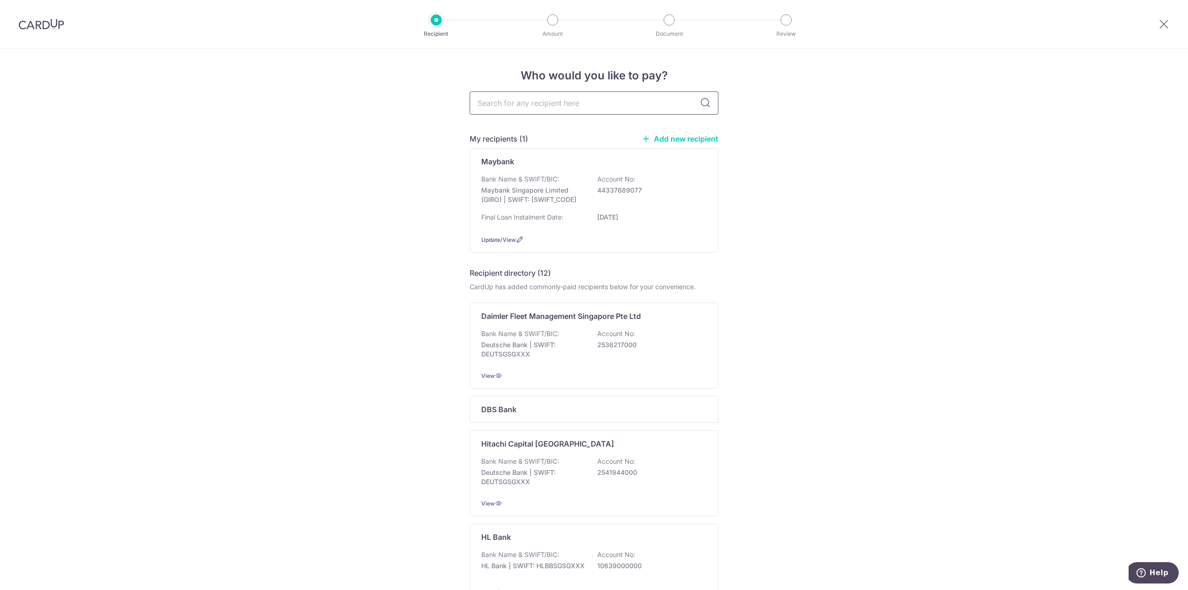
click at [509, 104] on input "text" at bounding box center [594, 102] width 249 height 23
click at [507, 169] on div "Maybank Bank Name & SWIFT/BIC: Maybank Singapore Limited (GIRO) | SWIFT: [SWIFT…" at bounding box center [594, 200] width 249 height 104
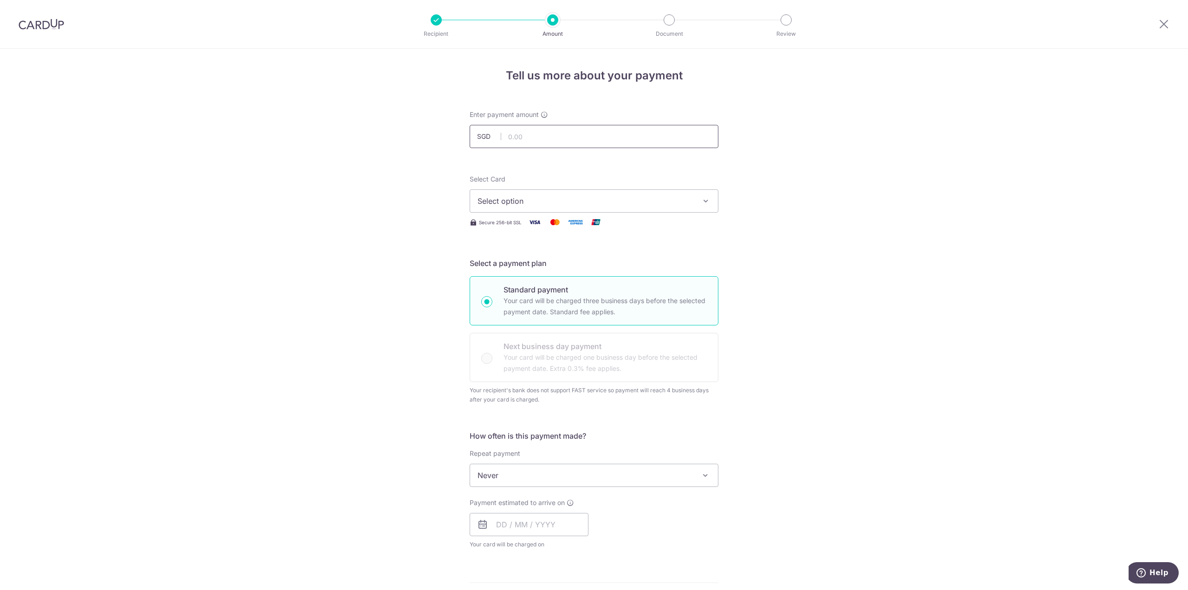
click at [550, 130] on input "text" at bounding box center [594, 136] width 249 height 23
type input "1,408.00"
click at [575, 190] on button "Select option" at bounding box center [594, 200] width 249 height 23
click at [566, 290] on span "**** 1787" at bounding box center [594, 289] width 233 height 11
type input "01/01/2032"
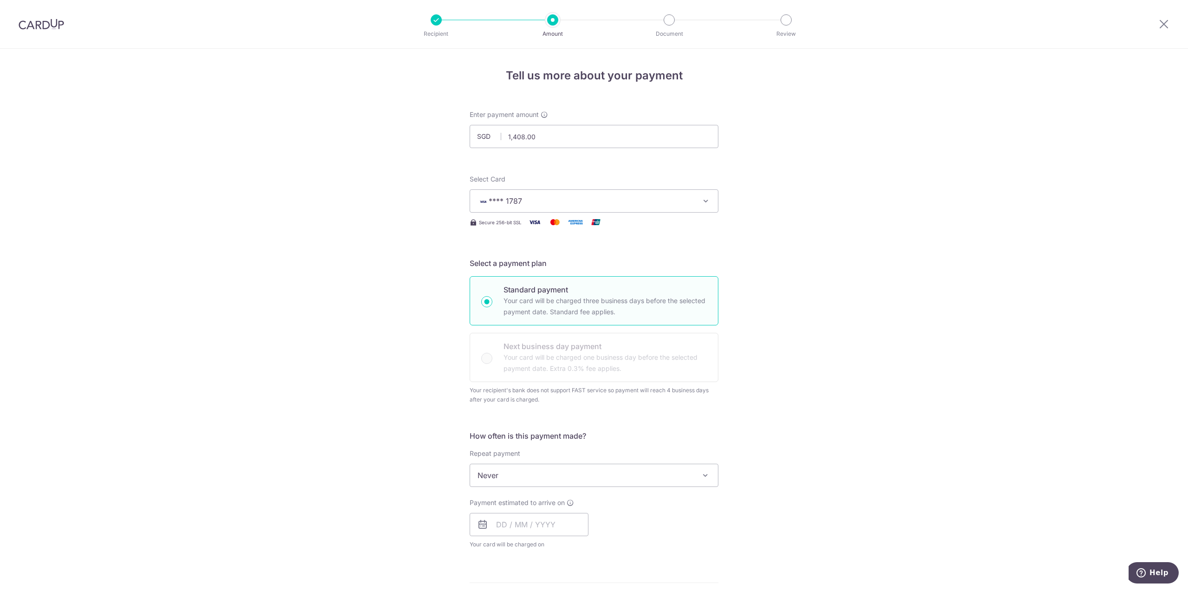
scroll to position [139, 0]
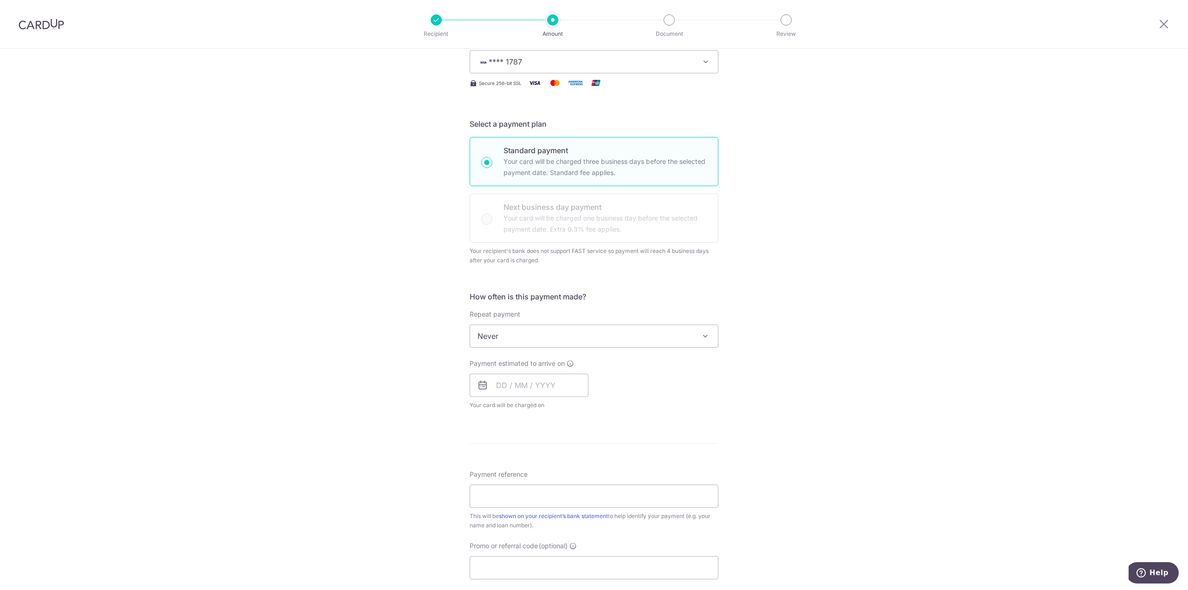
click at [548, 343] on span "Never" at bounding box center [594, 336] width 248 height 22
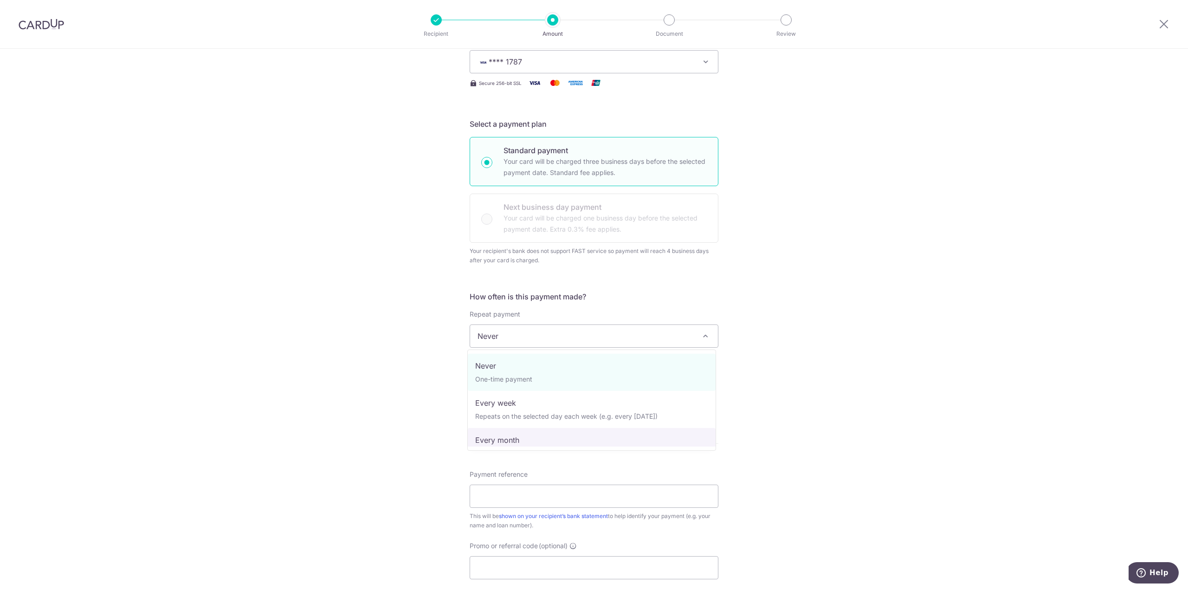
select select "3"
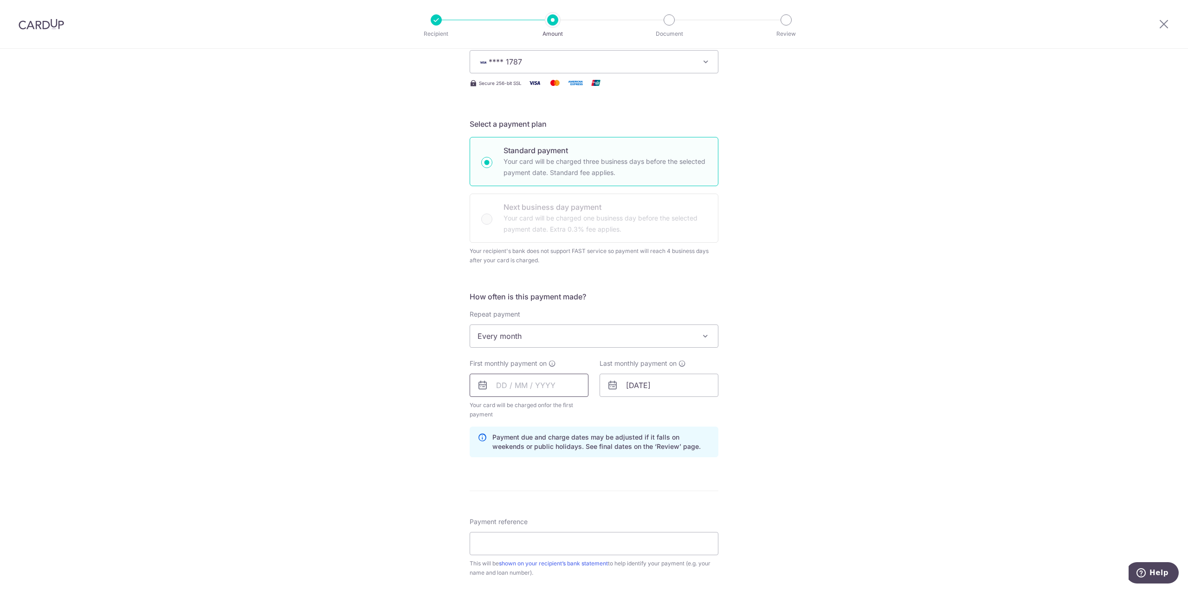
click at [551, 387] on input "text" at bounding box center [529, 385] width 119 height 23
click at [519, 523] on link "30" at bounding box center [526, 525] width 15 height 15
type input "30/09/2025"
click at [679, 388] on input "01/01/2032" at bounding box center [659, 385] width 119 height 23
click at [663, 411] on div "Jan Feb Mar Apr May Jun Jul Aug Sep Oct Nov Dec 2024 2025 2026 2027 2028 2029 2…" at bounding box center [674, 411] width 68 height 8
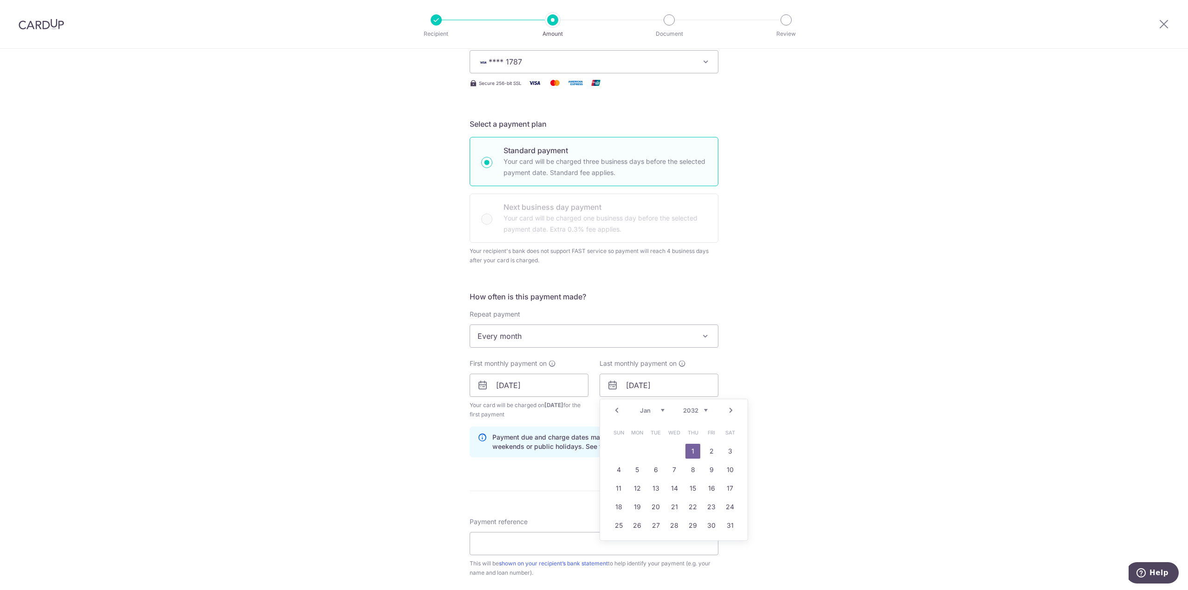
click at [659, 410] on select "Jan Feb Mar Apr May Jun Jul Aug Sep Oct Nov Dec" at bounding box center [652, 410] width 25 height 7
click at [701, 409] on select "2024 2025 2026 2027 2028 2029 2030 2031 2032 2033 2034 2035" at bounding box center [695, 410] width 25 height 7
click at [654, 526] on link "30" at bounding box center [656, 525] width 15 height 15
type input "[DATE]"
click at [379, 417] on div "Tell us more about your payment Enter payment amount SGD 1,408.00 1408.00 Selec…" at bounding box center [594, 363] width 1188 height 909
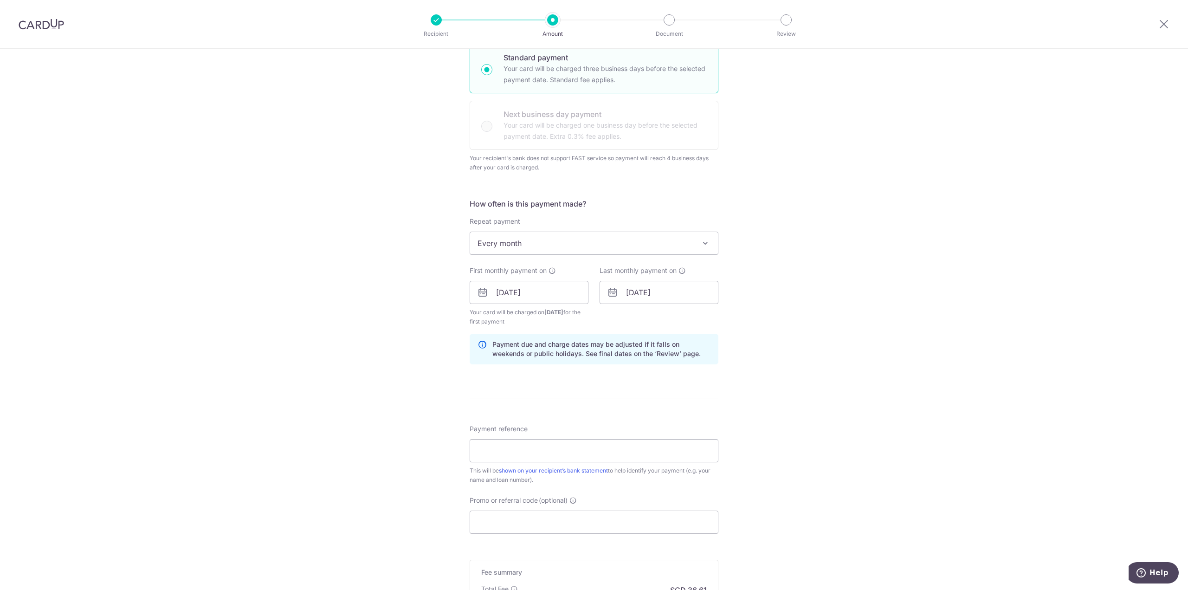
scroll to position [279, 0]
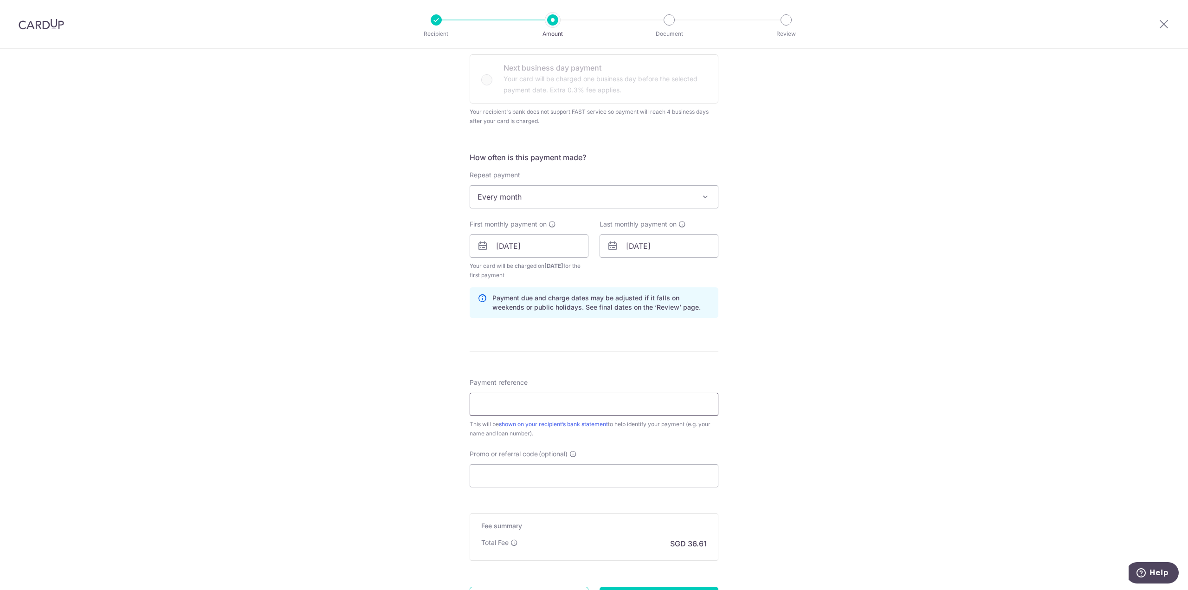
click at [527, 403] on input "Payment reference" at bounding box center [594, 404] width 249 height 23
click at [508, 483] on input "Promo or referral code (optional)" at bounding box center [594, 475] width 249 height 23
paste input "3HOME25R"
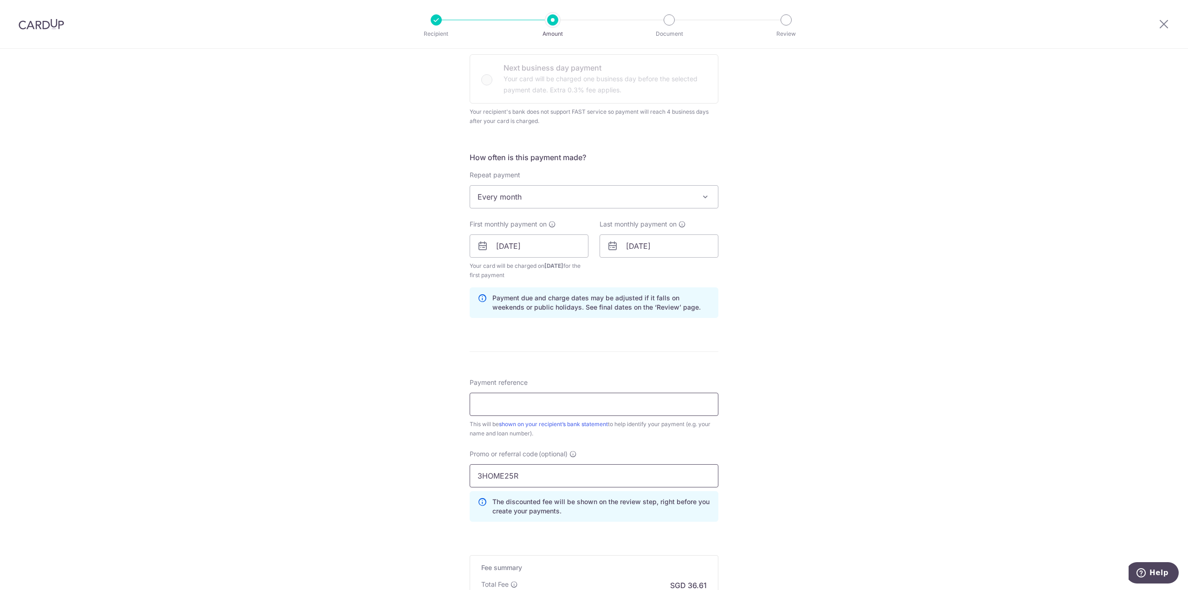
type input "3HOME25R"
click at [506, 405] on input "Payment reference" at bounding box center [594, 404] width 249 height 23
click at [441, 428] on div "Tell us more about your payment Enter payment amount SGD 1,408.00 1408.00 Selec…" at bounding box center [594, 245] width 1188 height 951
click at [546, 405] on input "Li Fei 1408" at bounding box center [594, 404] width 249 height 23
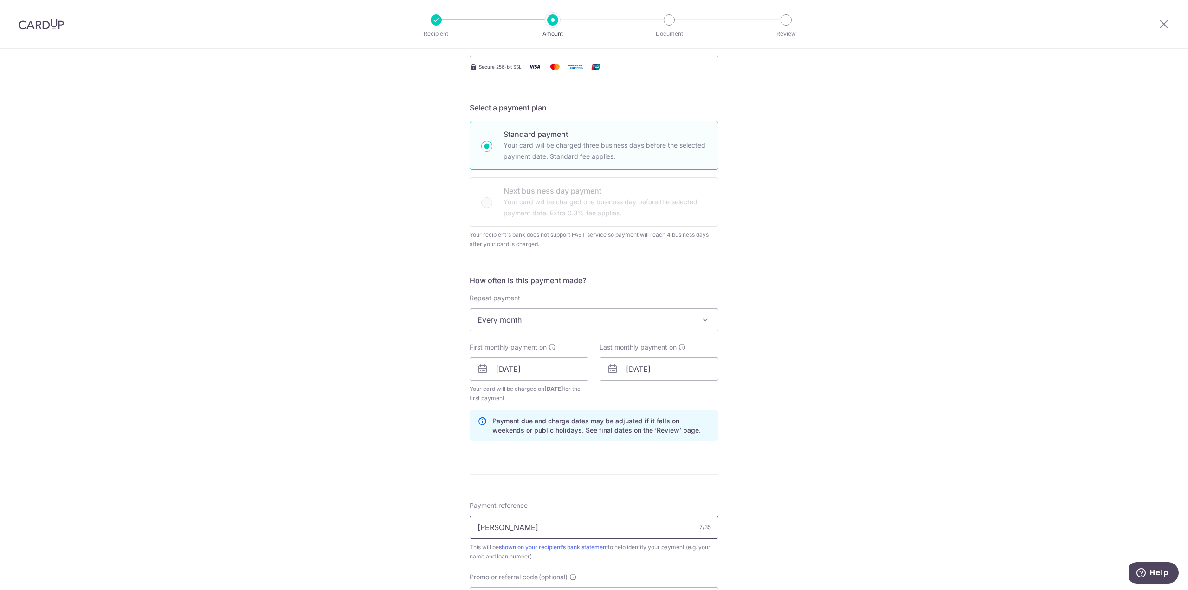
scroll to position [186, 0]
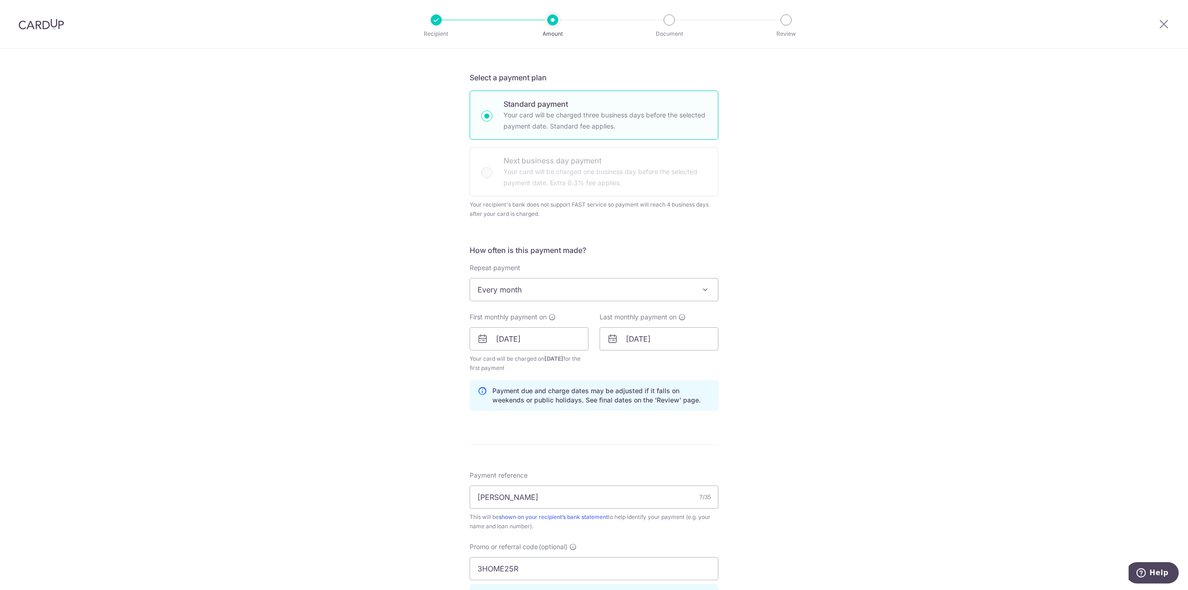
click at [67, 338] on div "Tell us more about your payment Enter payment amount SGD 1,408.00 1408.00 Selec…" at bounding box center [594, 338] width 1188 height 951
click at [532, 494] on input "Li Fei" at bounding box center [594, 497] width 249 height 23
drag, startPoint x: 1002, startPoint y: 368, endPoint x: 979, endPoint y: 372, distance: 24.1
click at [1002, 368] on div "Tell us more about your payment Enter payment amount SGD 1,408.00 1408.00 Selec…" at bounding box center [594, 338] width 1188 height 951
click at [565, 498] on input "Li Fei 4433768" at bounding box center [594, 497] width 249 height 23
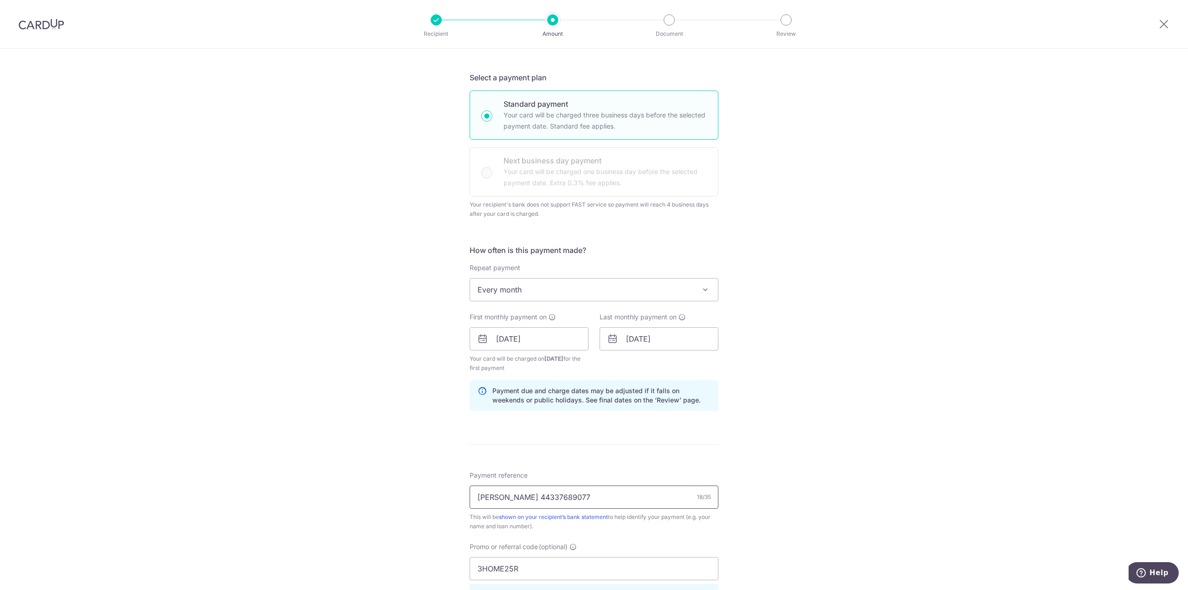
type input "[PERSON_NAME] 44337689077"
click at [1053, 443] on div "Tell us more about your payment Enter payment amount SGD 1,408.00 1408.00 Selec…" at bounding box center [594, 338] width 1188 height 951
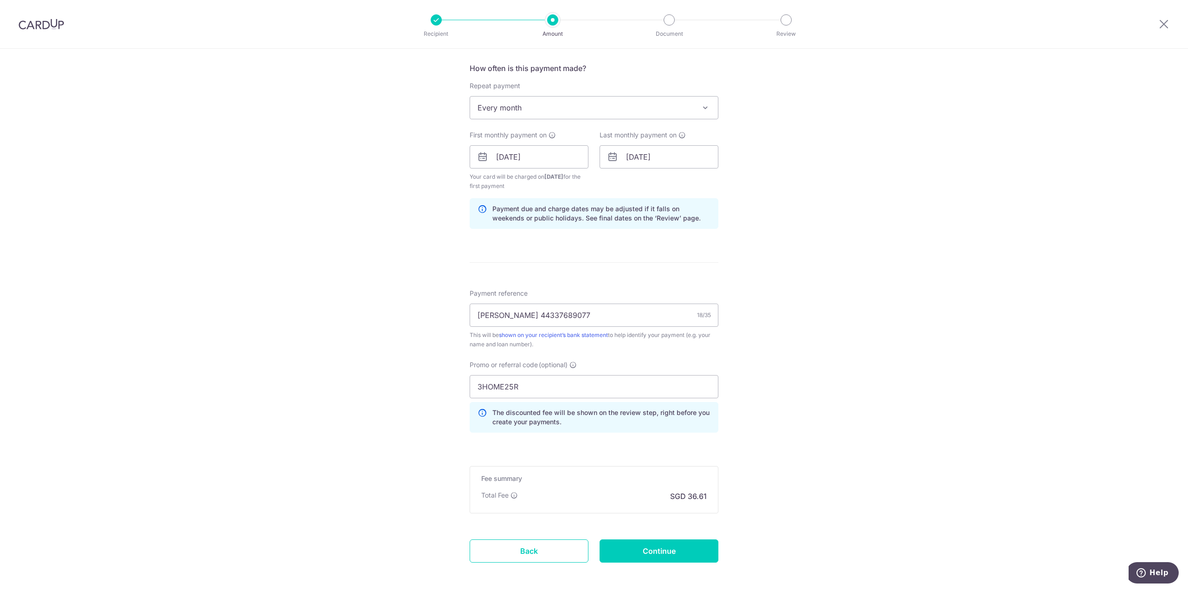
scroll to position [410, 0]
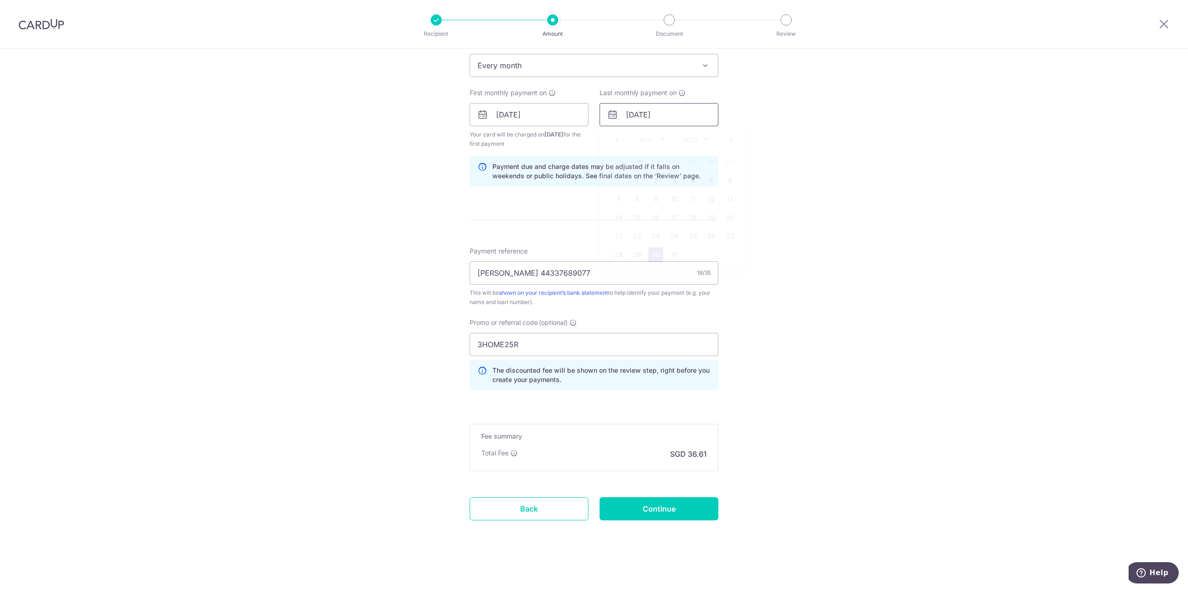
click at [676, 112] on input "30/12/2025" at bounding box center [659, 114] width 119 height 23
click at [705, 237] on link "26" at bounding box center [711, 236] width 15 height 15
type input "26/12/2025"
click at [675, 506] on input "Continue" at bounding box center [659, 508] width 119 height 23
type input "Create Schedule"
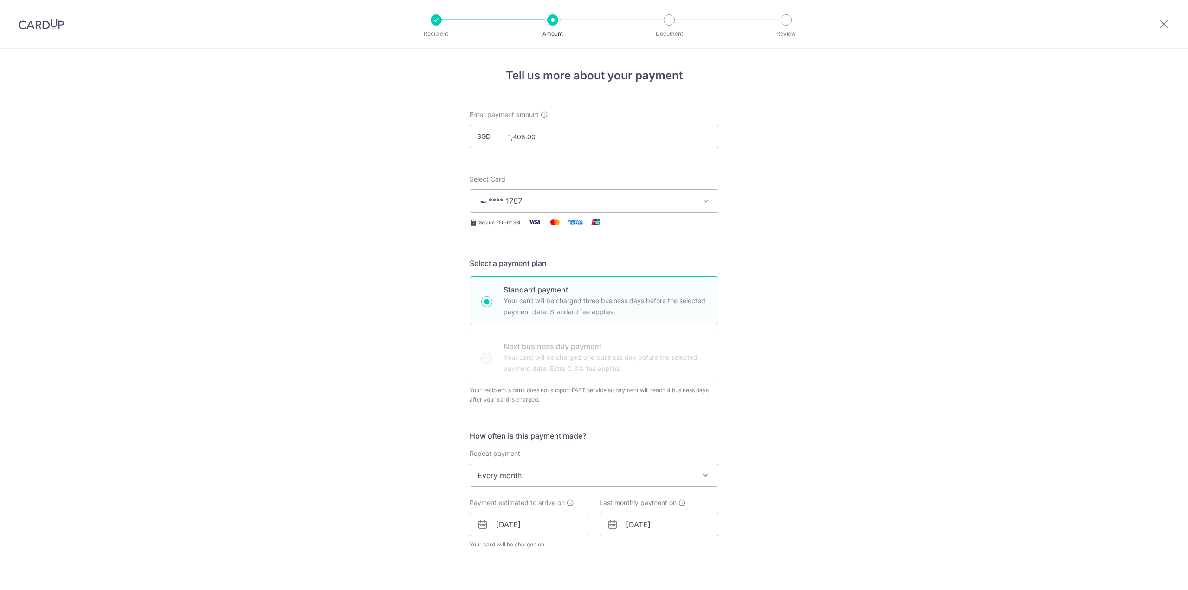
scroll to position [376, 0]
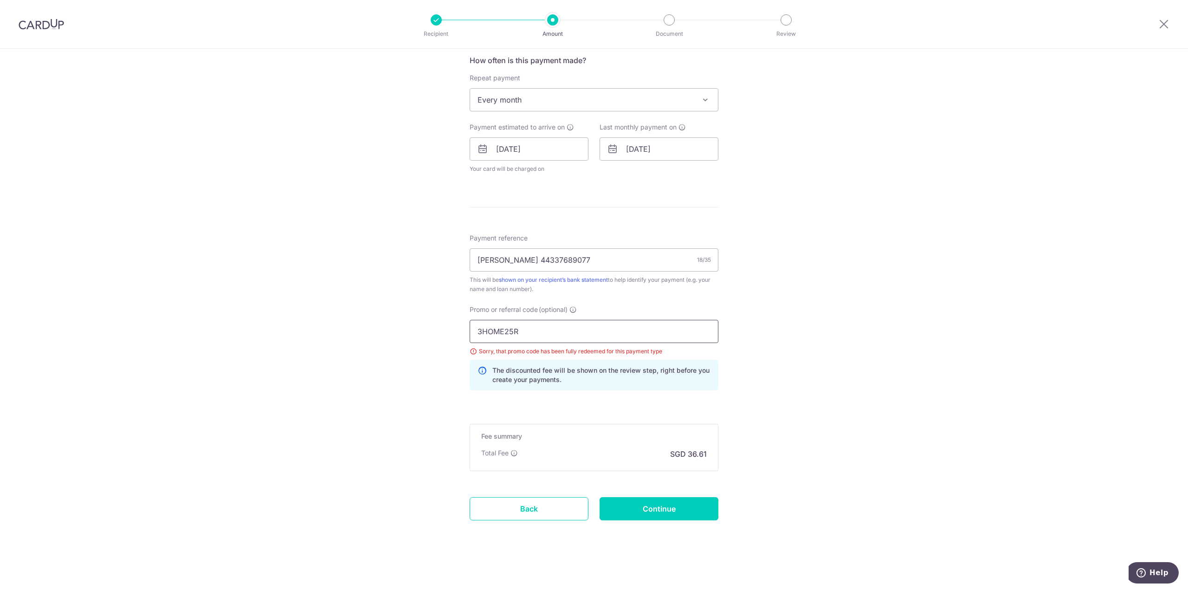
click at [557, 333] on input "3HOME25R" at bounding box center [594, 331] width 249 height 23
click at [548, 331] on input "3HOME25R" at bounding box center [594, 331] width 249 height 23
paste input "REC185"
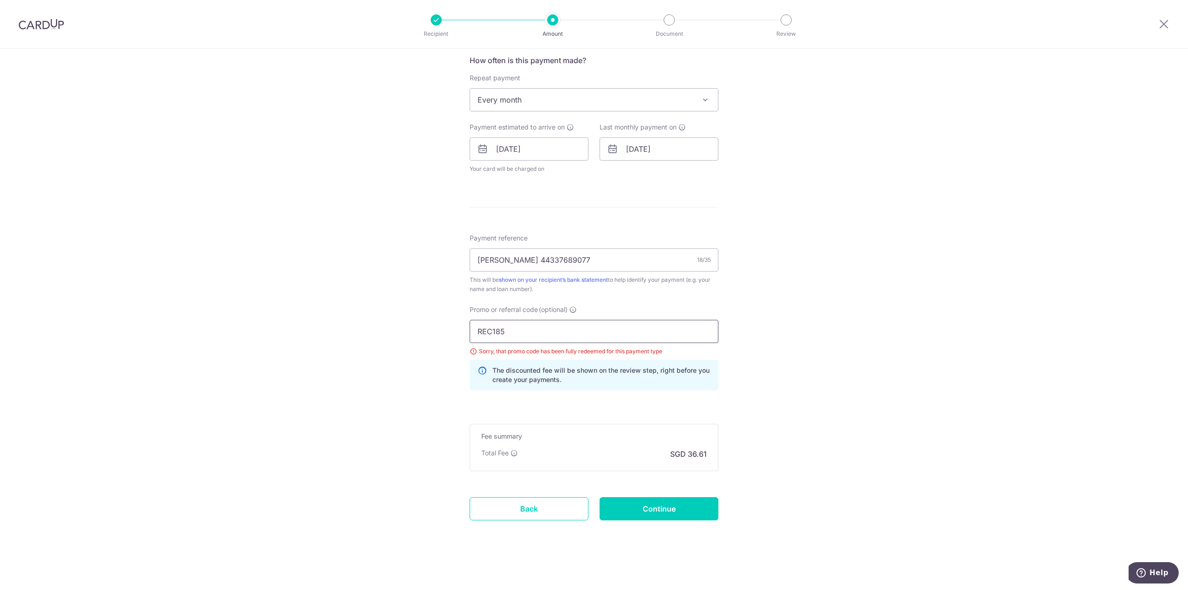
type input "REC185"
click at [678, 154] on input "[DATE]" at bounding box center [659, 148] width 119 height 23
click at [729, 174] on link "Next" at bounding box center [731, 174] width 11 height 11
click at [709, 288] on link "30" at bounding box center [711, 289] width 15 height 15
type input "30/01/2026"
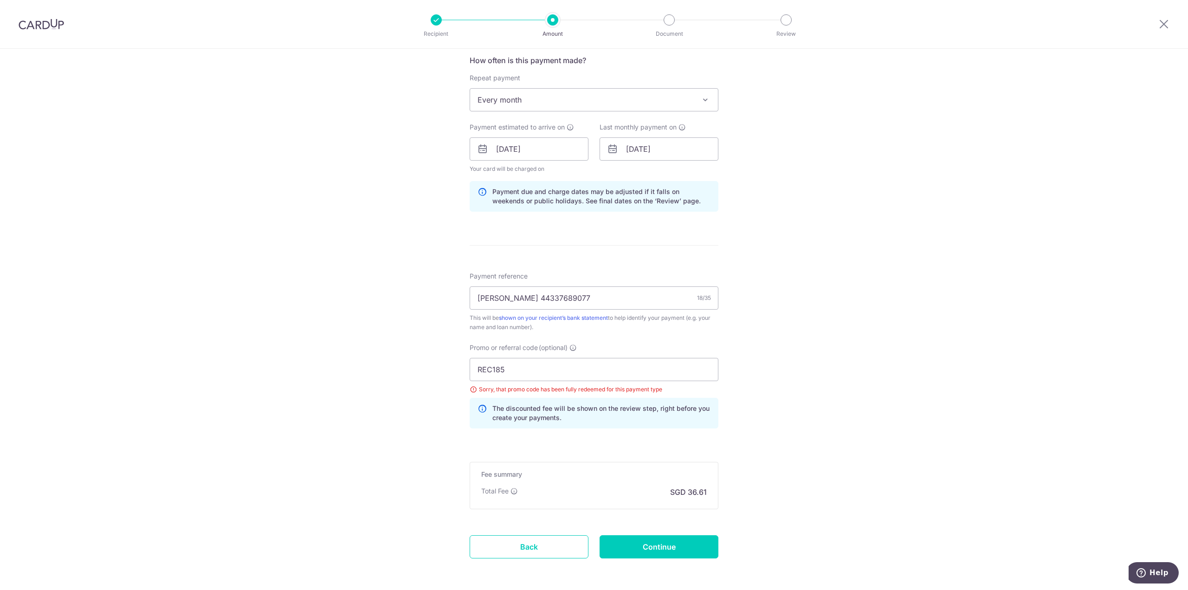
click at [829, 230] on div "Tell us more about your payment Enter payment amount SGD 1,408.00 1408.00 Selec…" at bounding box center [594, 150] width 1188 height 955
click at [647, 550] on input "Continue" at bounding box center [659, 546] width 119 height 23
type input "Update Schedule"
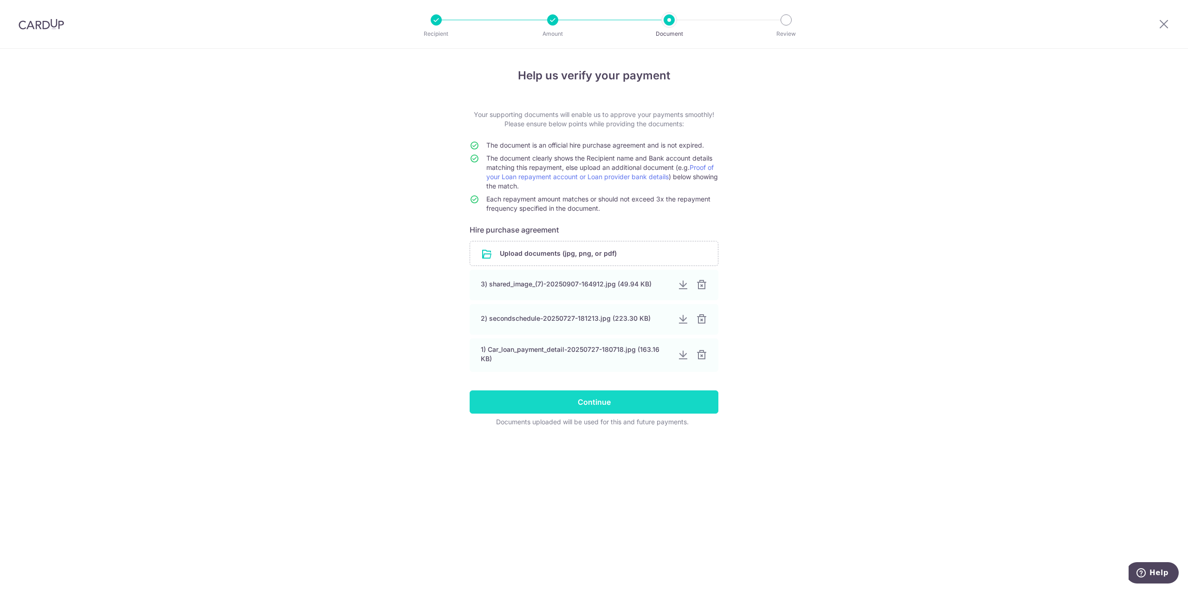
click at [569, 400] on input "Continue" at bounding box center [594, 401] width 249 height 23
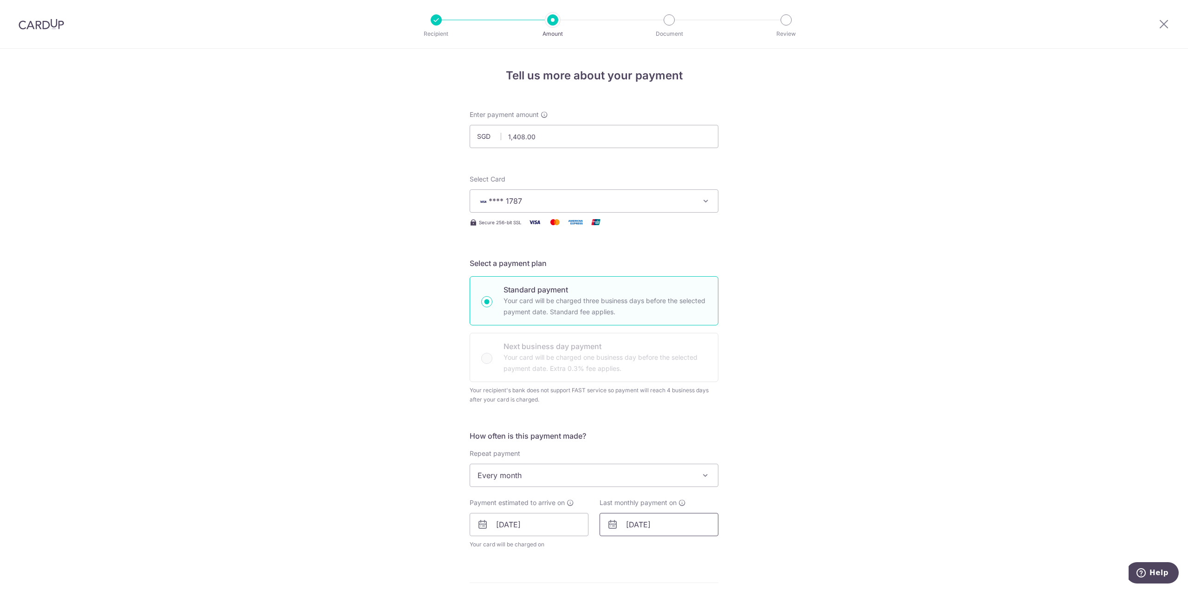
click at [675, 527] on input "30/01/2026" at bounding box center [659, 524] width 119 height 23
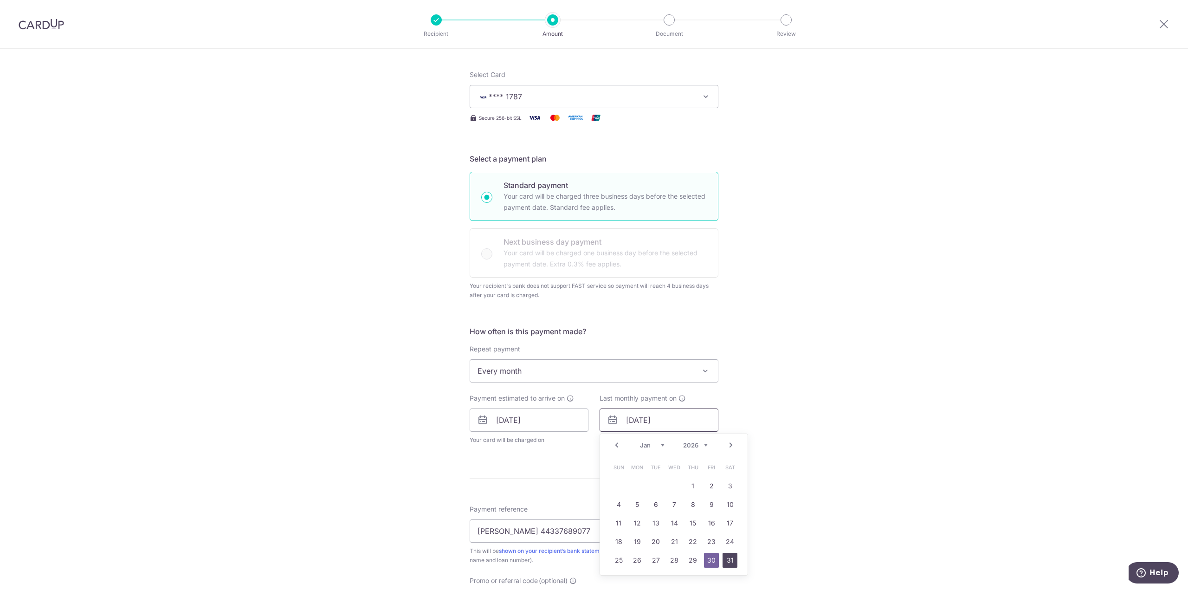
scroll to position [186, 0]
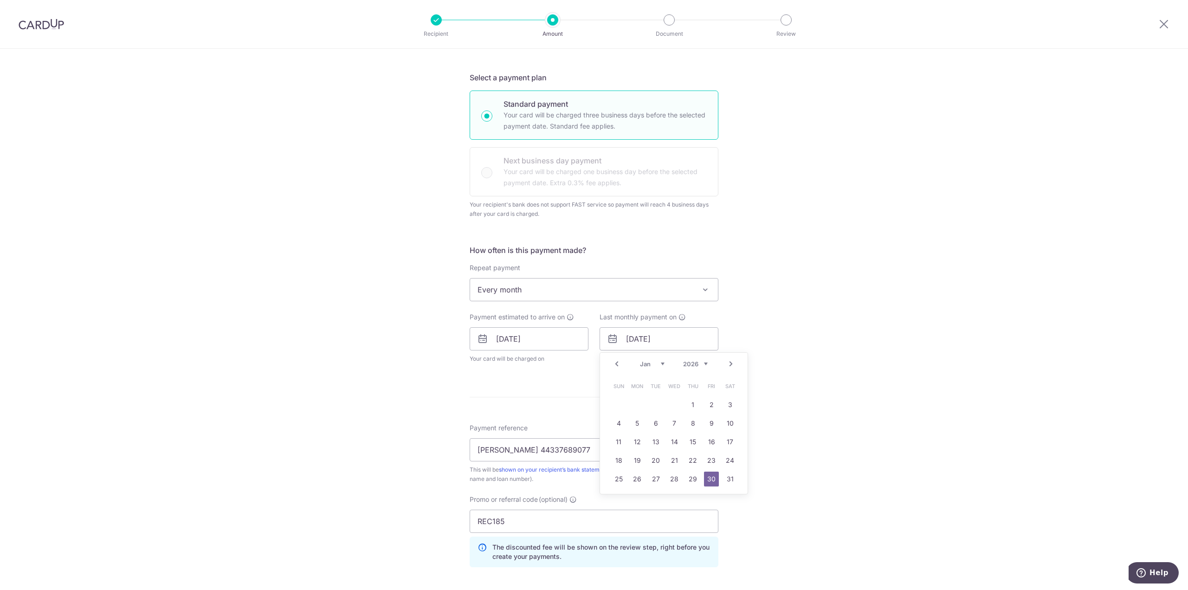
click at [729, 364] on link "Next" at bounding box center [731, 363] width 11 height 11
click at [707, 464] on link "27" at bounding box center [711, 460] width 15 height 15
type input "27/02/2026"
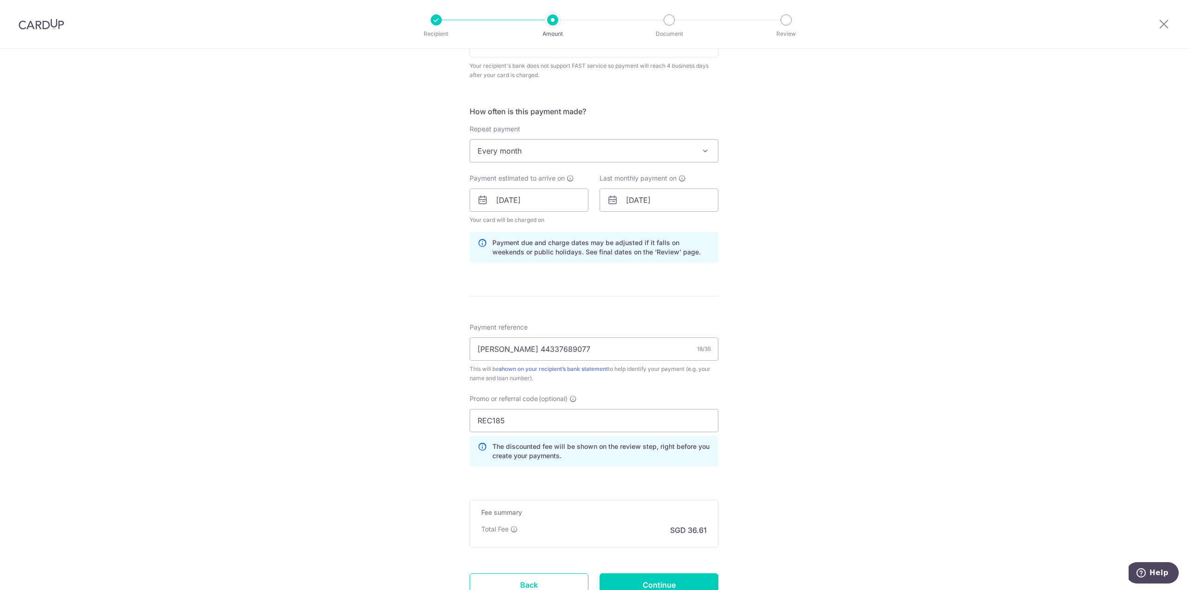
scroll to position [401, 0]
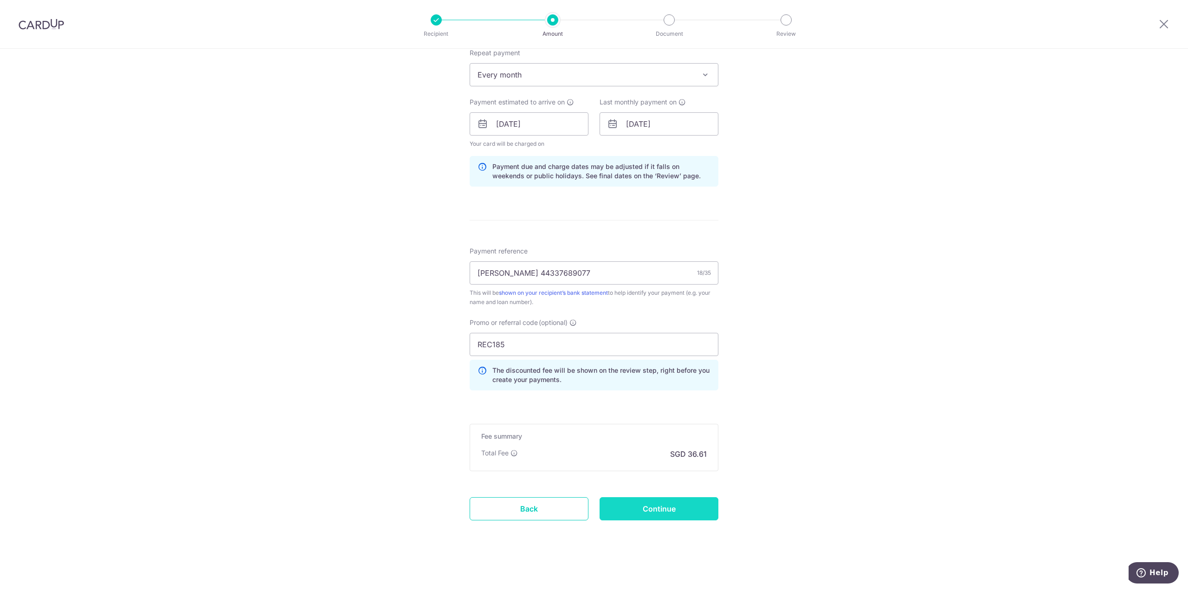
click at [649, 517] on input "Continue" at bounding box center [659, 508] width 119 height 23
type input "Update Schedule"
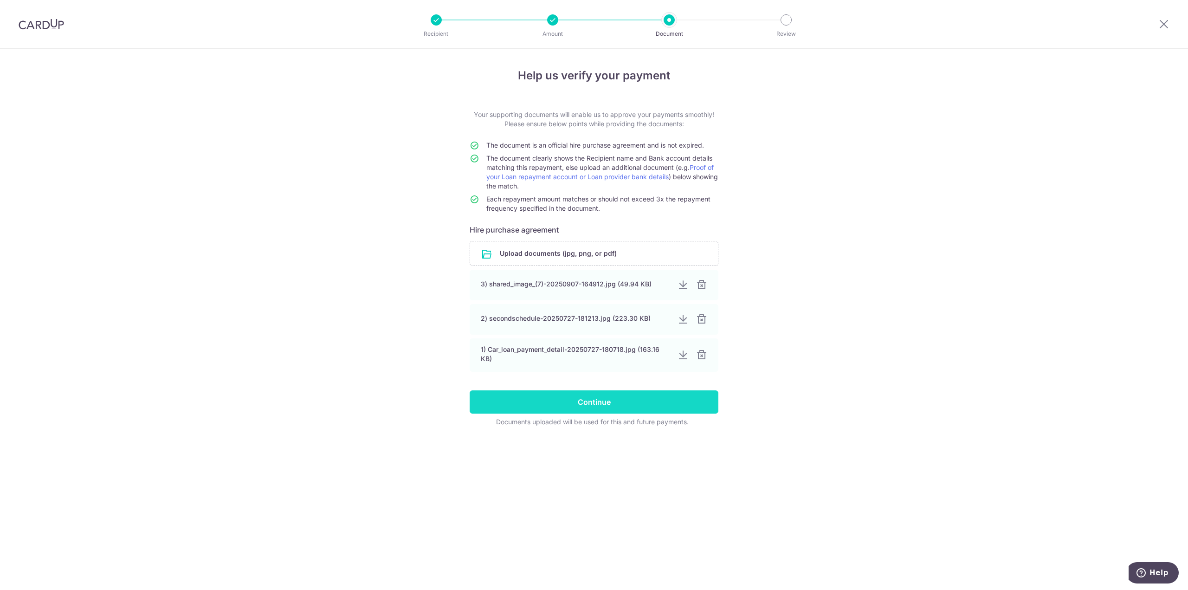
click at [537, 397] on input "Continue" at bounding box center [594, 401] width 249 height 23
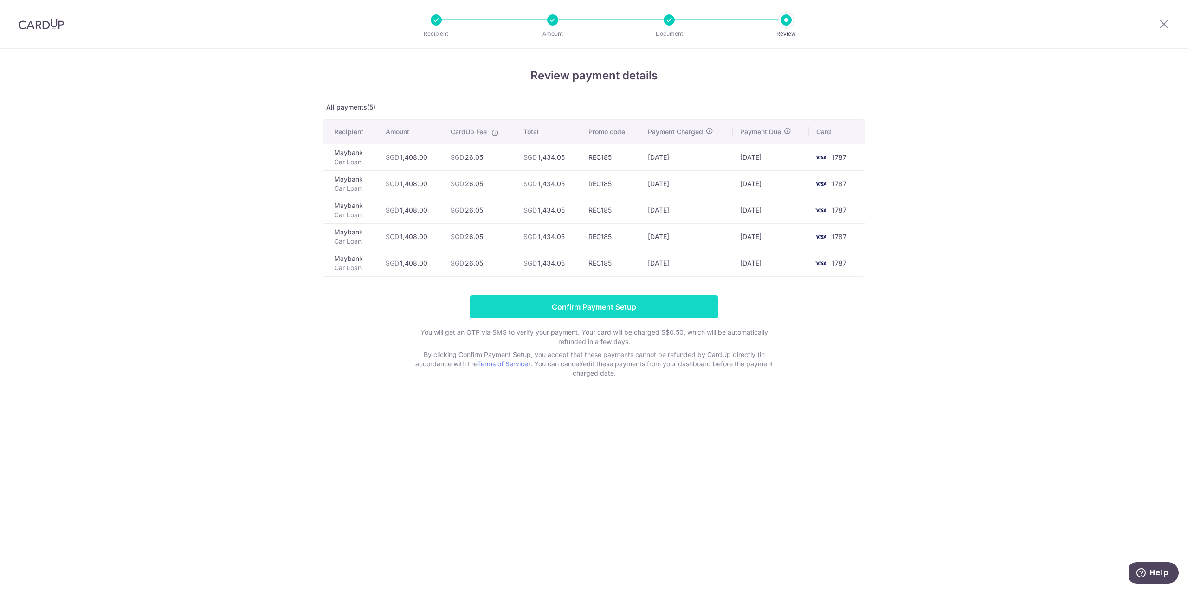
click at [631, 310] on input "Confirm Payment Setup" at bounding box center [594, 306] width 249 height 23
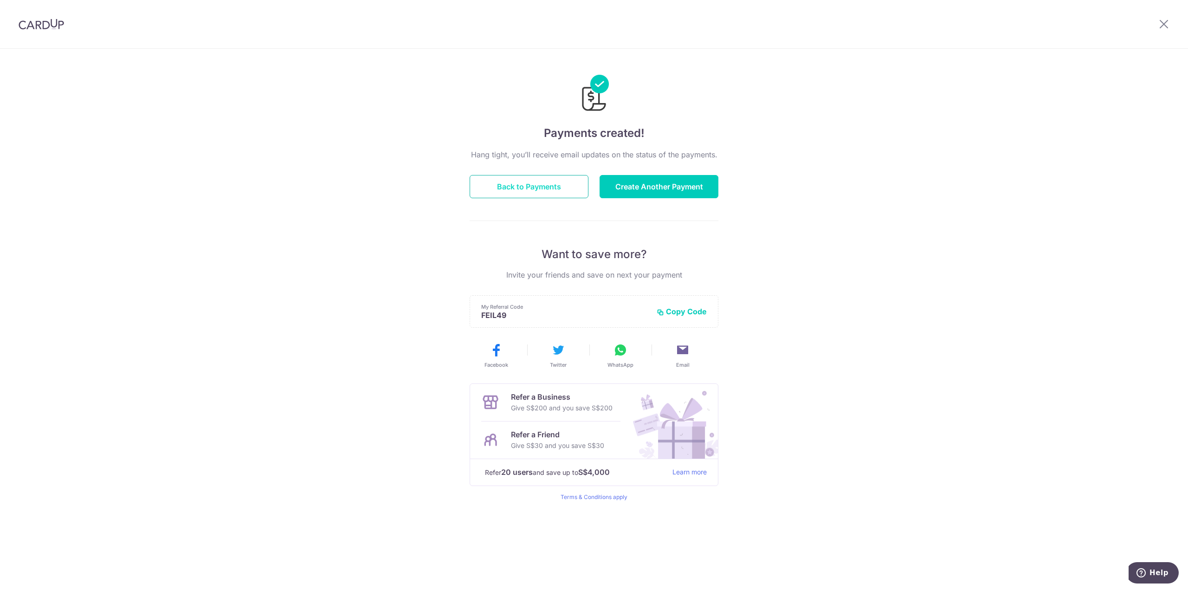
click at [520, 187] on button "Back to Payments" at bounding box center [529, 186] width 119 height 23
